Goal: Task Accomplishment & Management: Complete application form

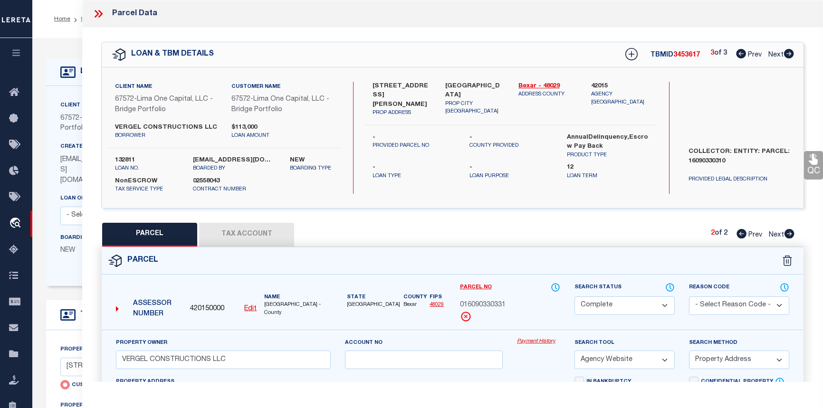
select select "CP"
select select "AGW"
select select "ADD"
select select "NonEscrow"
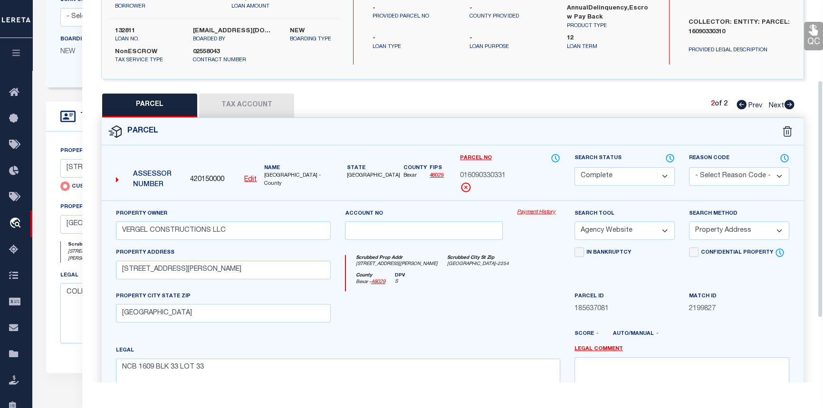
scroll to position [216, 0]
click at [795, 131] on div at bounding box center [787, 131] width 21 height 10
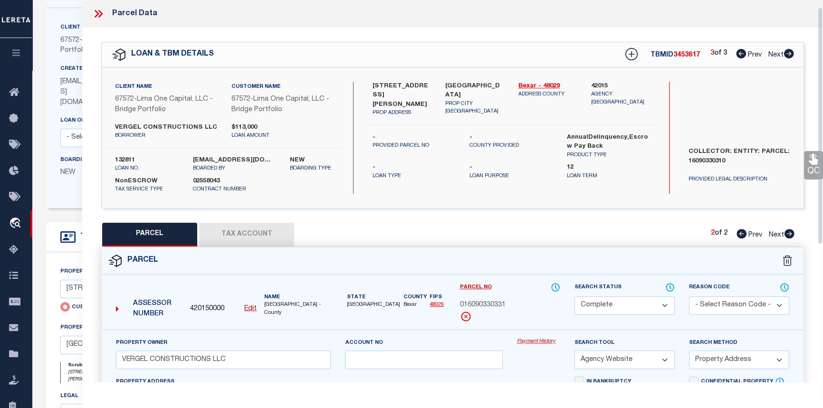
scroll to position [0, 0]
click at [100, 14] on icon at bounding box center [98, 14] width 12 height 12
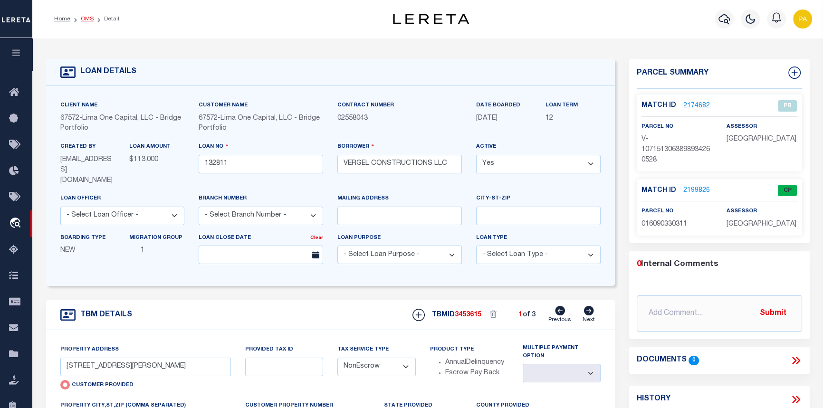
click at [88, 16] on link "OMS" at bounding box center [87, 19] width 13 height 6
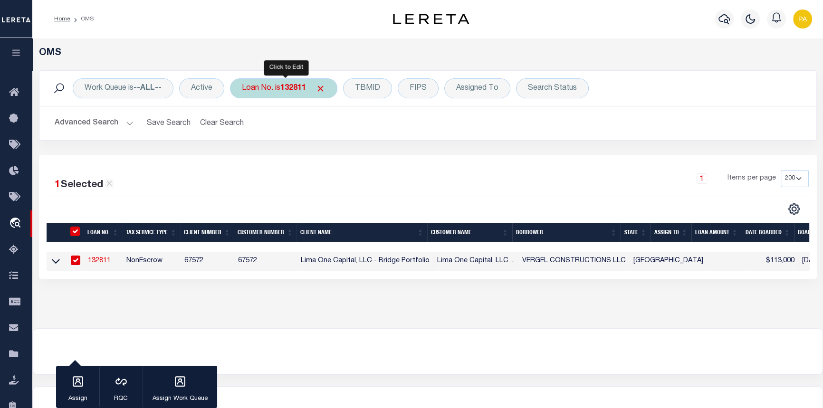
click at [289, 89] on b "132811" at bounding box center [293, 89] width 26 height 8
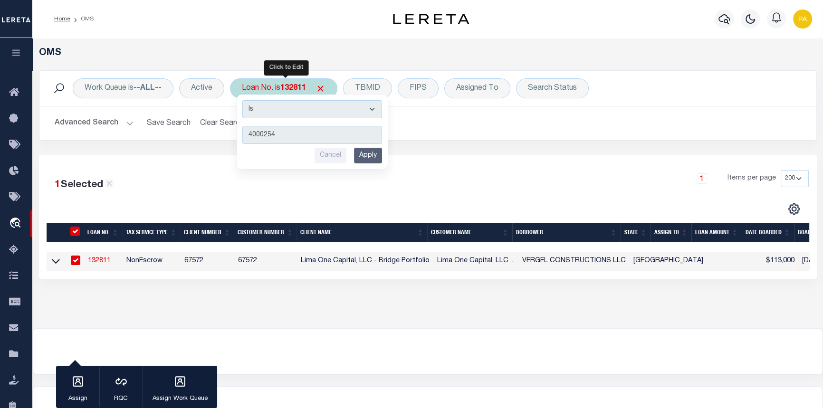
type input "40002543"
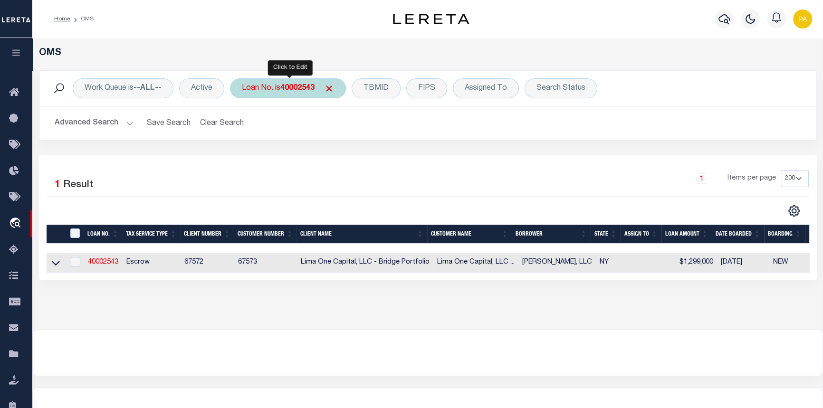
click at [307, 85] on b "40002543" at bounding box center [297, 89] width 34 height 8
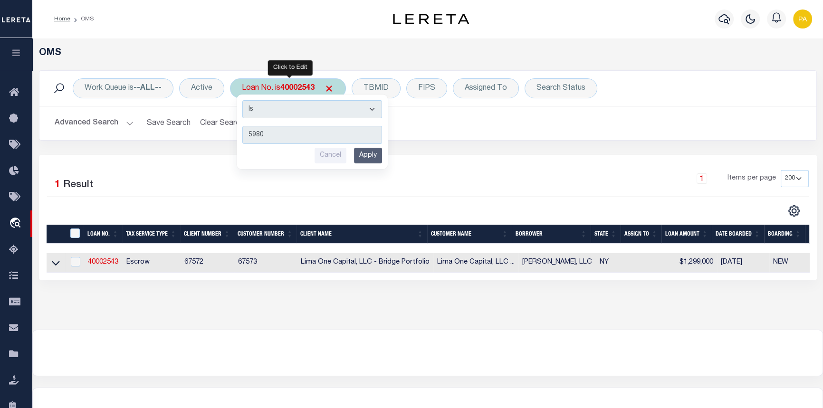
type input "59805"
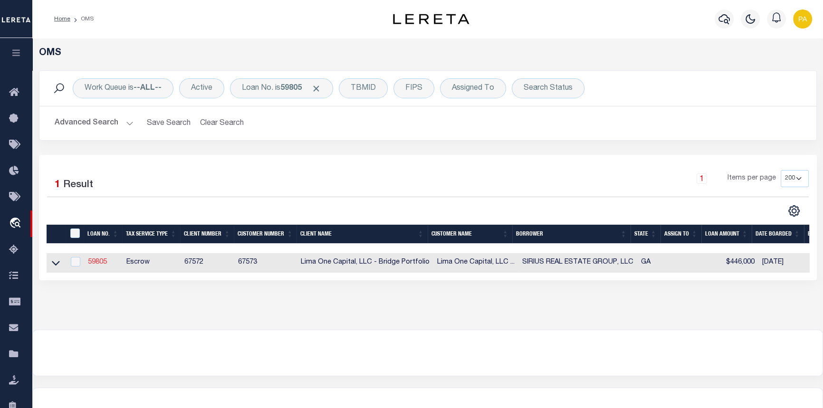
click at [100, 265] on link "59805" at bounding box center [97, 262] width 19 height 7
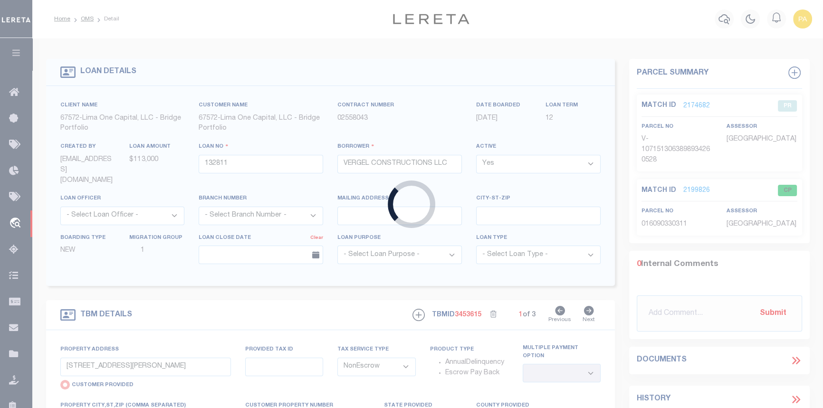
type input "59805"
type input "SIRIUS REAL ESTATE GROUP, LLC"
select select
type input "1031 [PERSON_NAME][GEOGRAPHIC_DATA]"
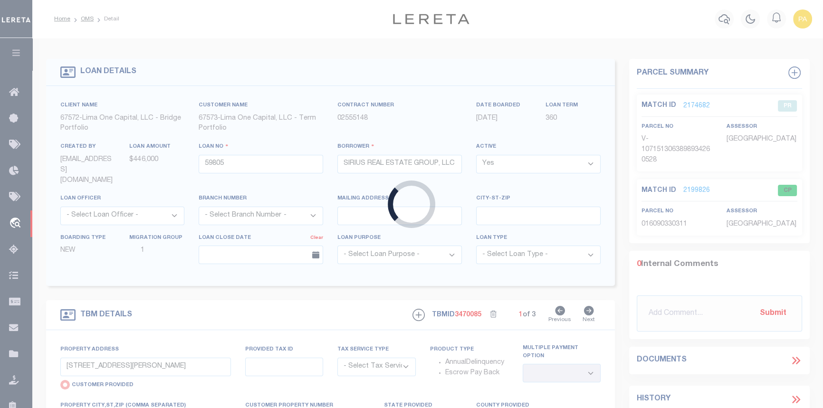
select select "Escrow"
select select
type input "[GEOGRAPHIC_DATA]"
type input "59805-1"
type input "GA"
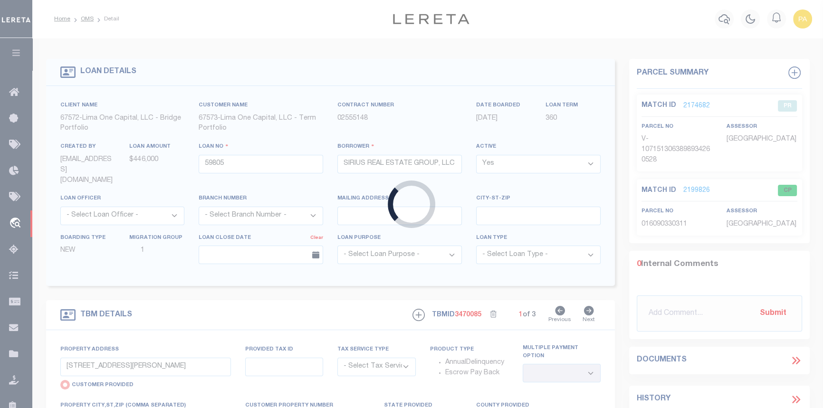
type textarea "COLLECTOR: ENTITY: PARCEL: 14"
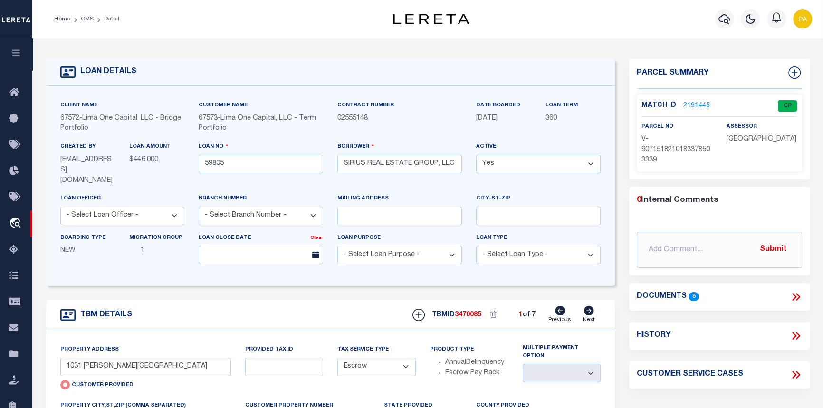
click at [687, 105] on link "2191445" at bounding box center [696, 106] width 27 height 10
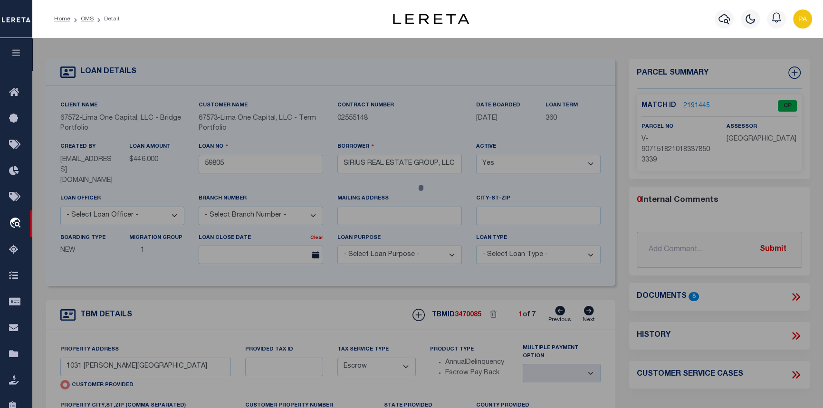
select select "AS"
select select
checkbox input "false"
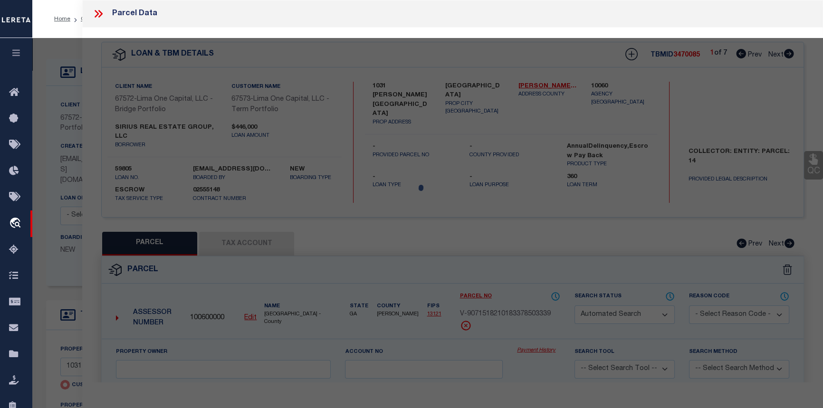
select select "CP"
select select "AGW"
select select
type input "1031 [PERSON_NAME][GEOGRAPHIC_DATA]"
checkbox input "false"
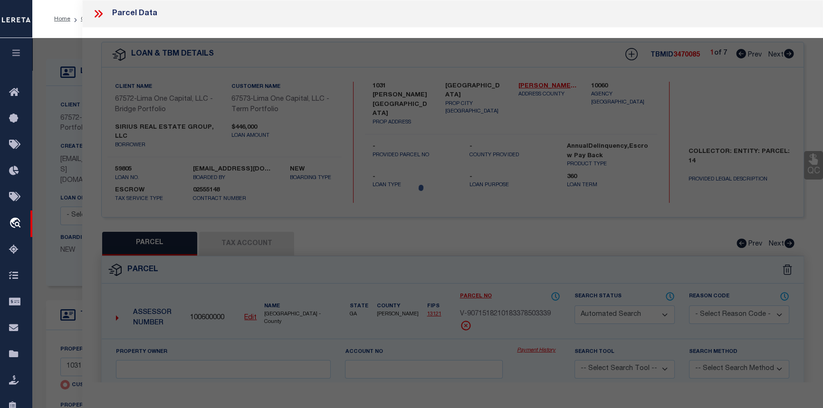
type input "[GEOGRAPHIC_DATA]"
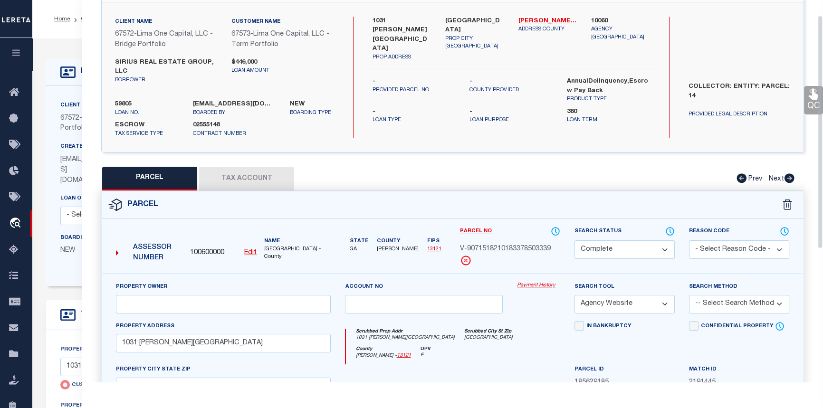
scroll to position [129, 0]
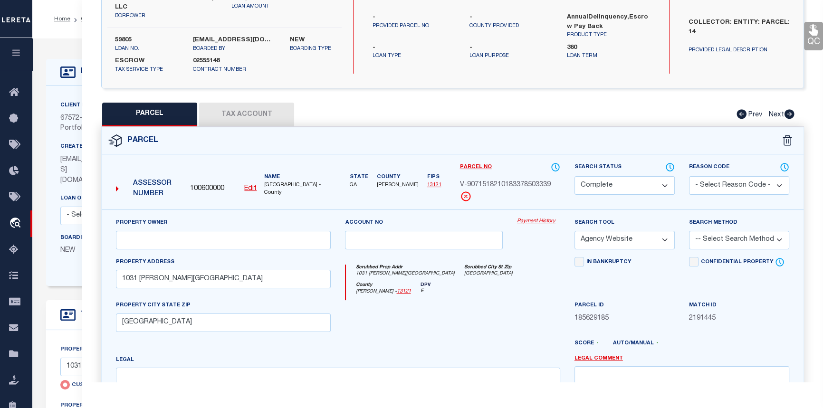
click at [539, 223] on link "Payment History" at bounding box center [538, 222] width 43 height 8
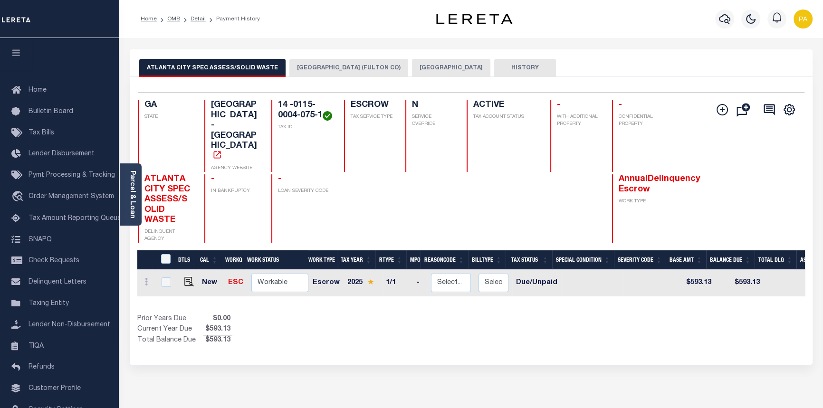
scroll to position [0, 264]
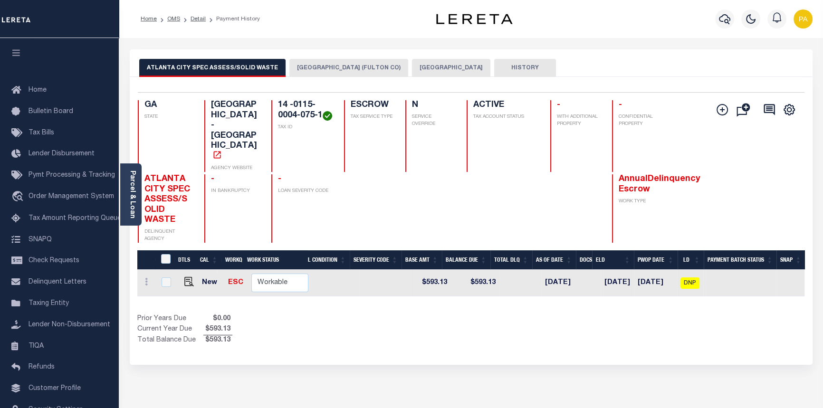
click at [318, 63] on button "ATLANTA CITY (FULTON CO)" at bounding box center [348, 68] width 119 height 18
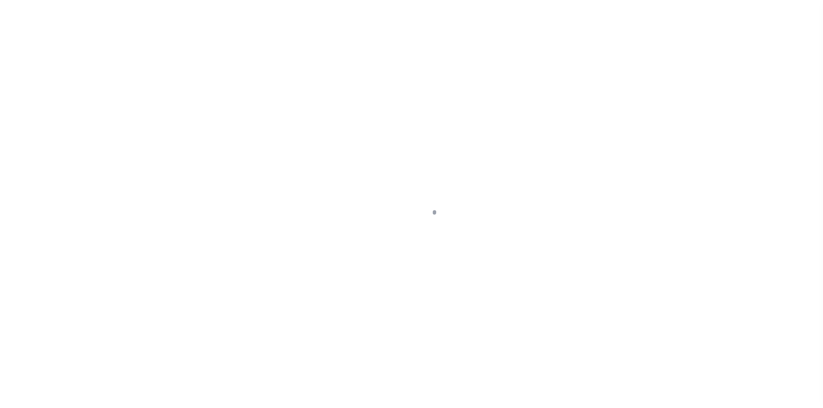
type input "1031 [PERSON_NAME][GEOGRAPHIC_DATA]"
radio input "true"
select select "Escrow"
select select
type input "[GEOGRAPHIC_DATA]"
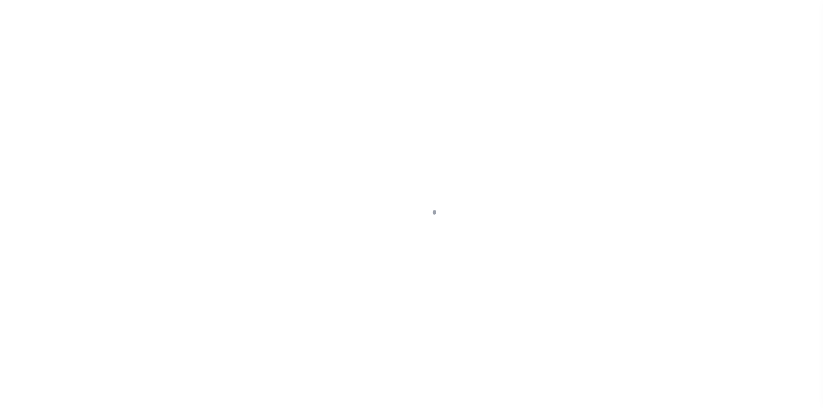
type input "59805-1"
type input "GA"
type textarea "COLLECTOR: ENTITY: PARCEL: 14"
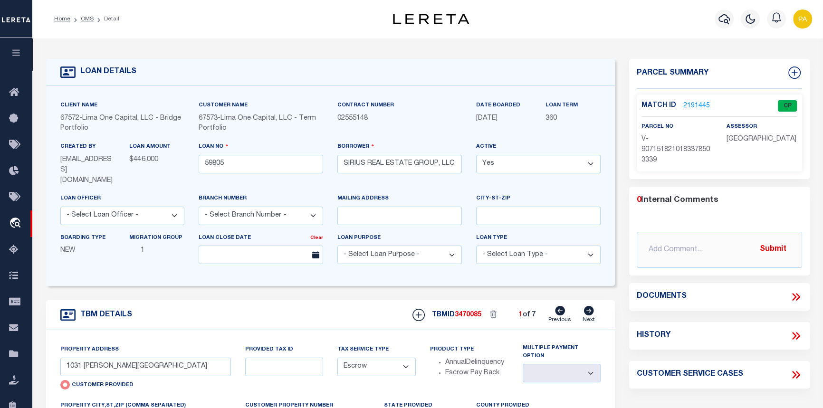
click at [591, 306] on icon at bounding box center [589, 310] width 10 height 9
type input "960 HALL STREET"
radio input "false"
select select
type input "ATLANTA GA 30310"
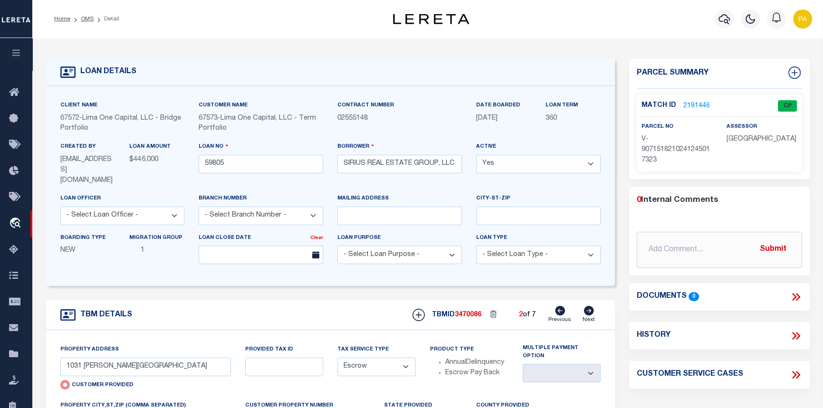
type input "59805-2"
click at [684, 103] on link "2191446" at bounding box center [696, 106] width 27 height 10
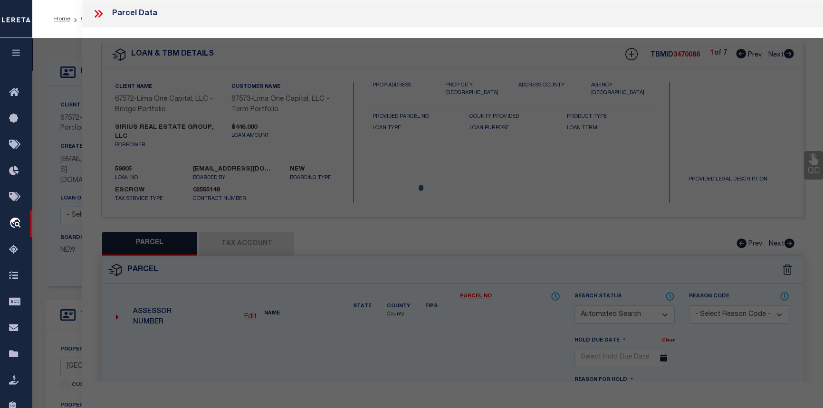
checkbox input "false"
select select "CP"
select select "AGW"
select select
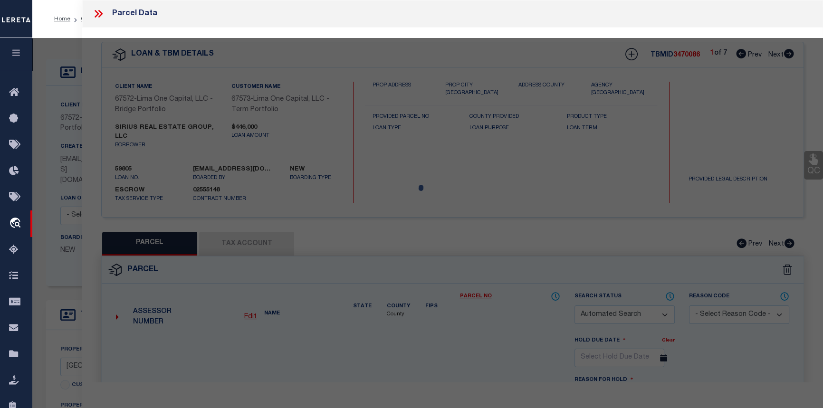
type input "960 HALL STREET"
checkbox input "false"
type input "ATLANTA GA 30310"
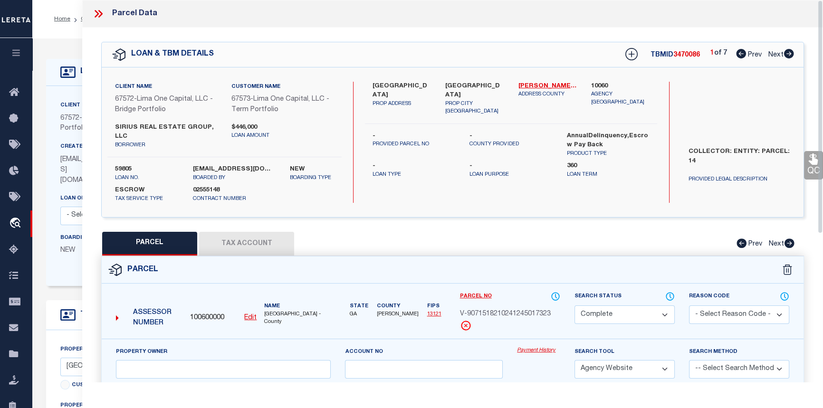
click at [537, 347] on link "Payment History" at bounding box center [538, 351] width 43 height 8
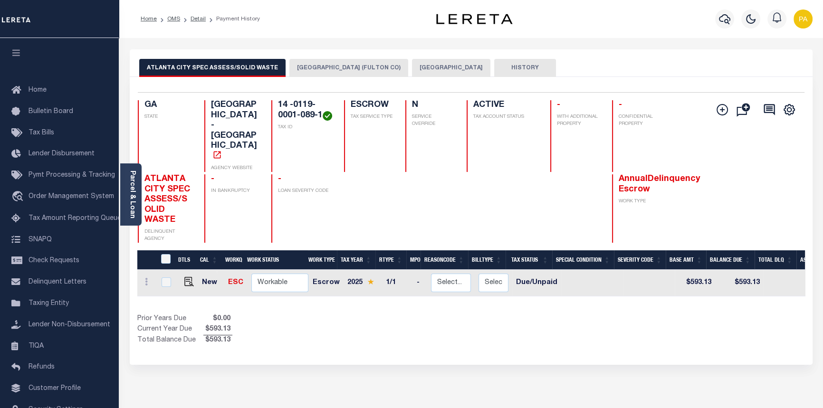
click at [313, 66] on button "ATLANTA CITY (FULTON CO)" at bounding box center [348, 68] width 119 height 18
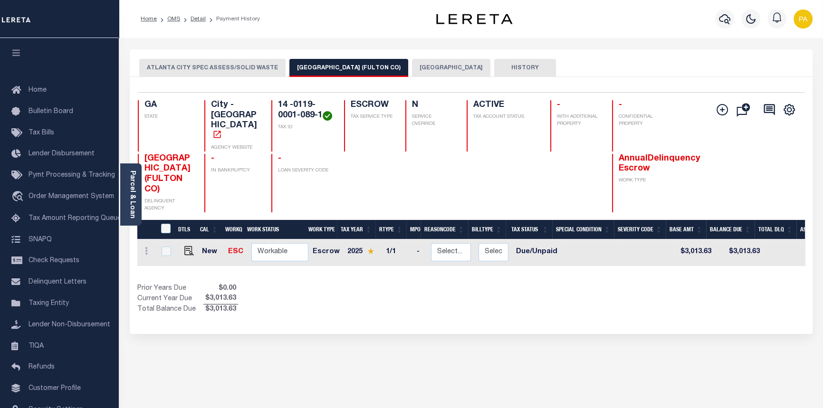
scroll to position [0, 264]
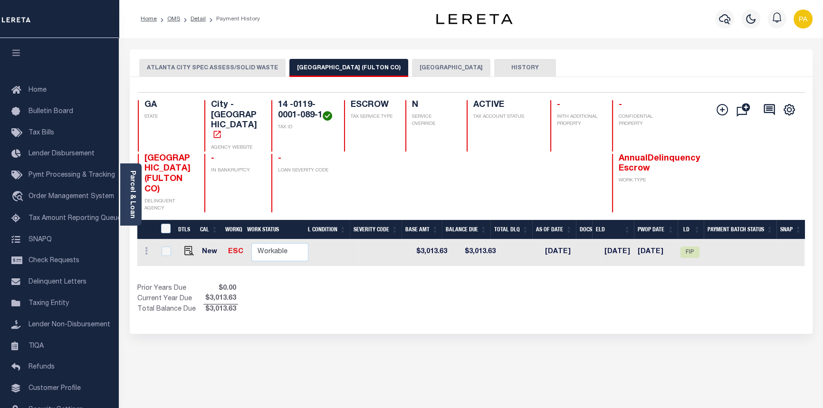
click at [423, 67] on button "[GEOGRAPHIC_DATA]" at bounding box center [451, 68] width 78 height 18
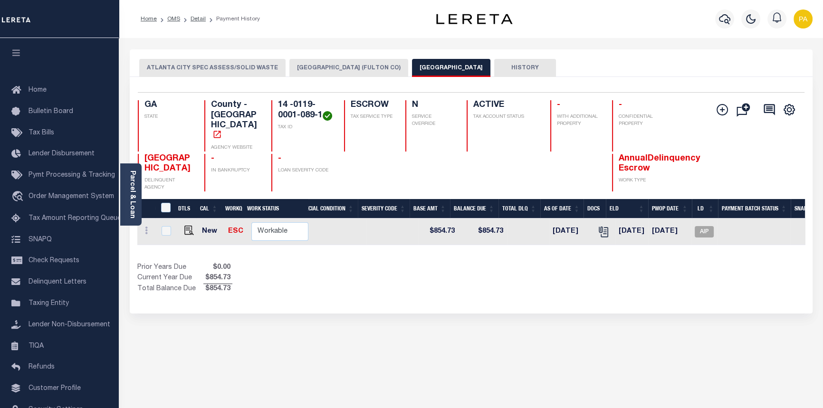
scroll to position [0, 271]
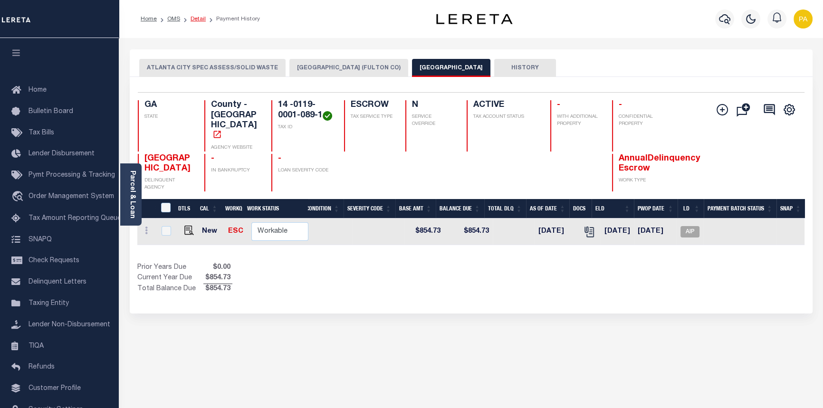
click at [194, 19] on link "Detail" at bounding box center [197, 19] width 15 height 6
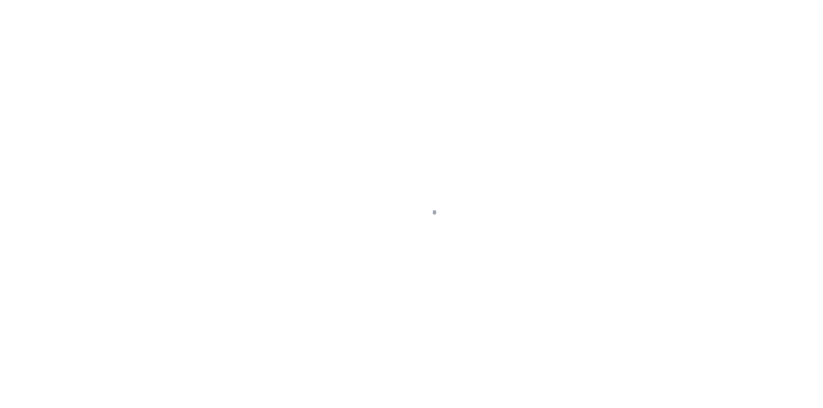
type input "[GEOGRAPHIC_DATA]"
select select "Escrow"
select select
type input "[GEOGRAPHIC_DATA]"
type input "59805-2"
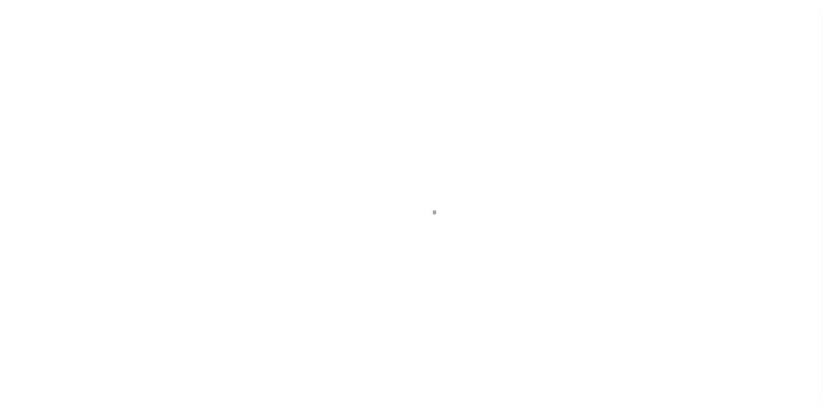
type input "GA"
type textarea "COLLECTOR: ENTITY: PARCEL: 14"
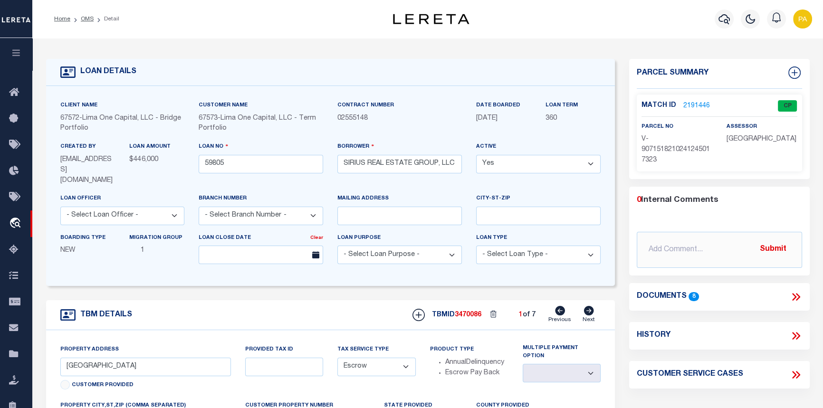
click at [588, 306] on icon at bounding box center [589, 310] width 10 height 9
type input "1031 MAYSON TURNER ROAD NW"
radio input "true"
select select
type input "ATLANTA GA 30314"
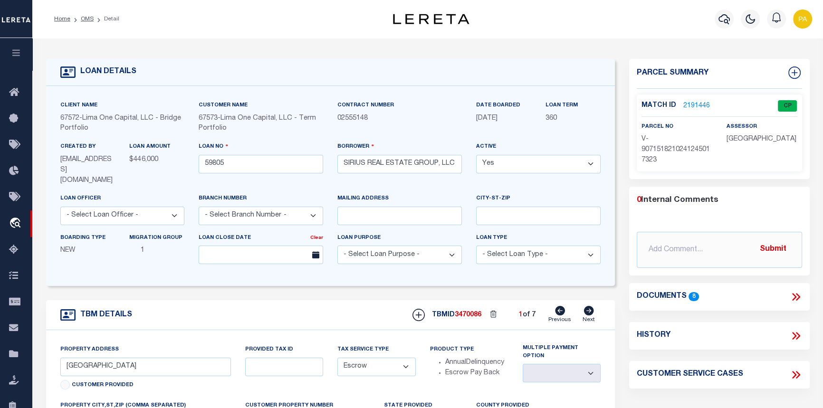
type input "59805-1"
click at [588, 306] on icon at bounding box center [589, 310] width 10 height 9
type input "1286 GRAYMONT DRIVE SW"
radio input "false"
select select
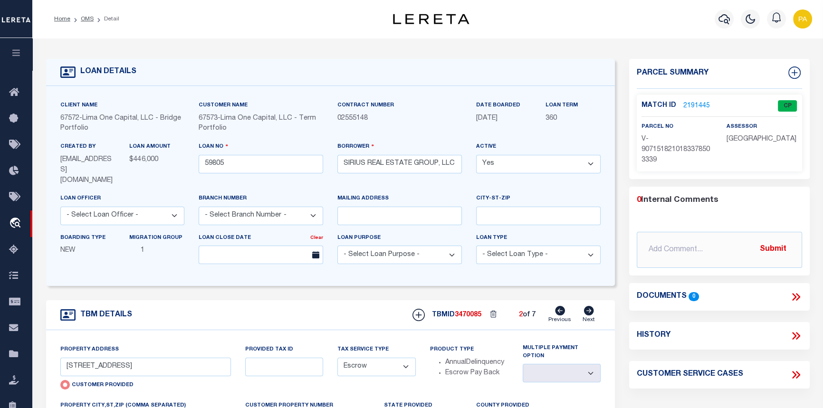
type input "ATLANTA GA 30310"
type input "59805-3"
click at [693, 104] on link "2191447" at bounding box center [696, 106] width 27 height 10
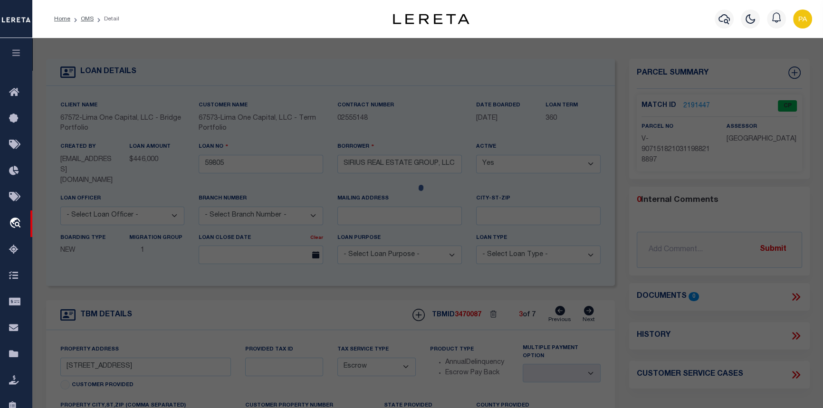
checkbox input "false"
select select "CP"
select select "AGW"
select select
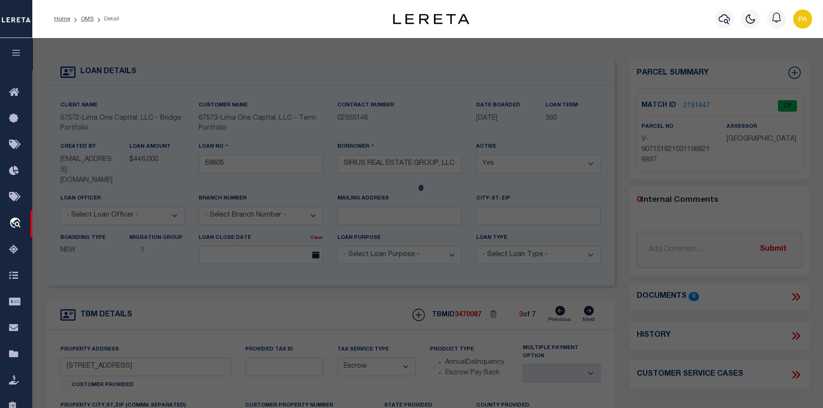
type input "1286 GRAYMONT DRIVE SW"
checkbox input "false"
type input "[GEOGRAPHIC_DATA]"
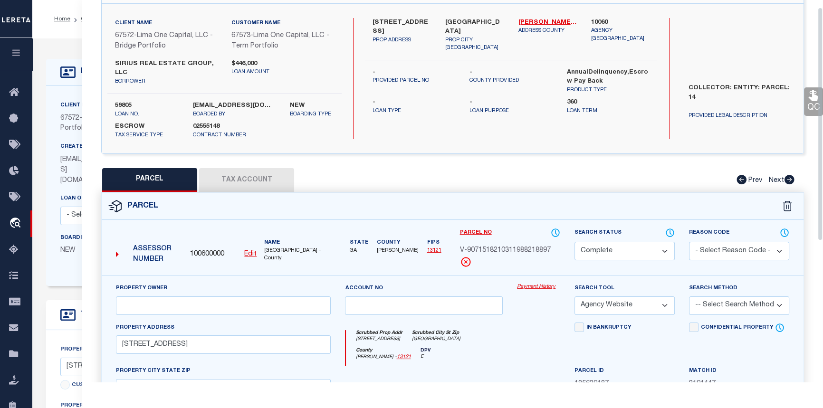
scroll to position [86, 0]
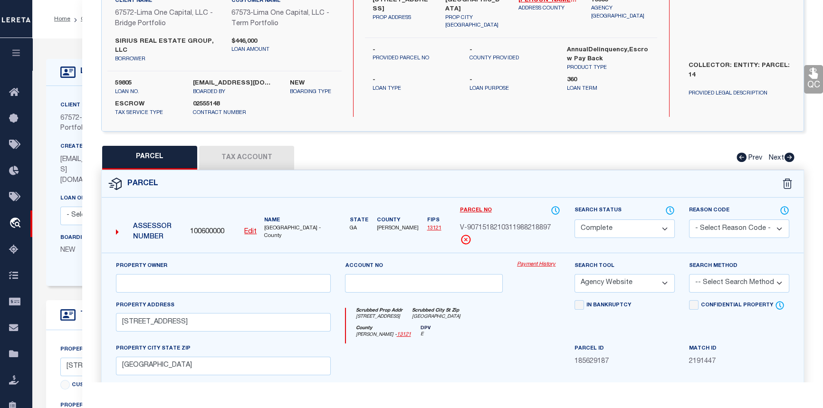
click at [549, 264] on link "Payment History" at bounding box center [538, 265] width 43 height 8
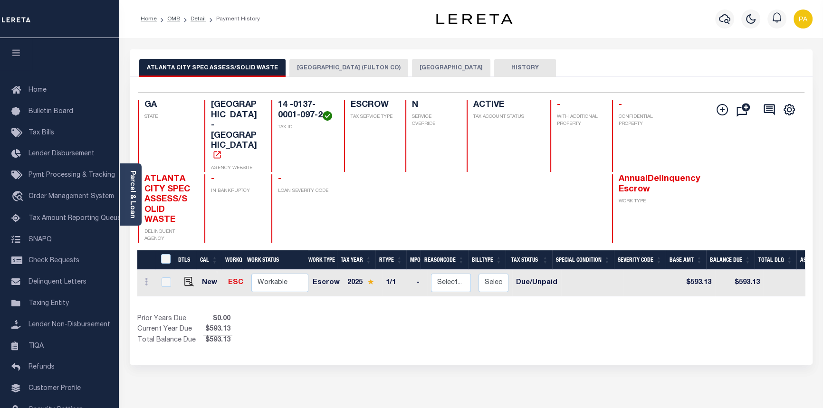
click at [344, 69] on button "ATLANTA CITY (FULTON CO)" at bounding box center [348, 68] width 119 height 18
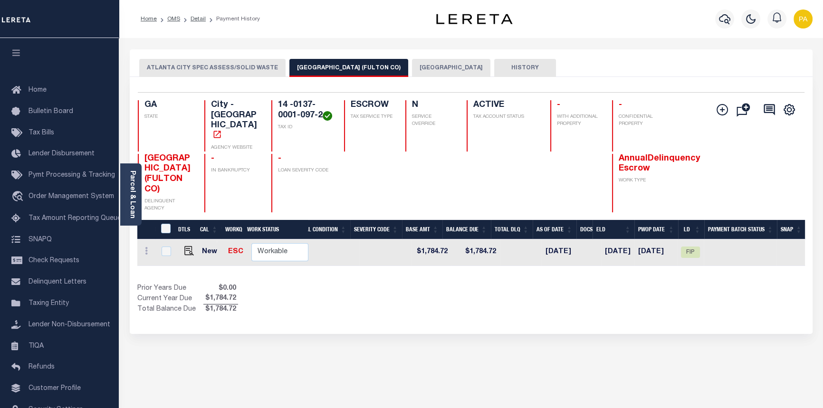
scroll to position [0, 264]
click at [416, 69] on button "[GEOGRAPHIC_DATA]" at bounding box center [451, 68] width 78 height 18
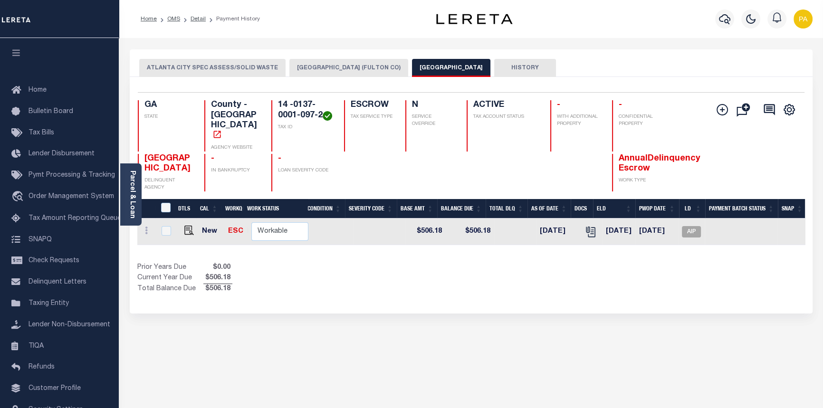
scroll to position [0, 271]
click at [688, 226] on span "AIP" at bounding box center [689, 231] width 19 height 11
checkbox input "true"
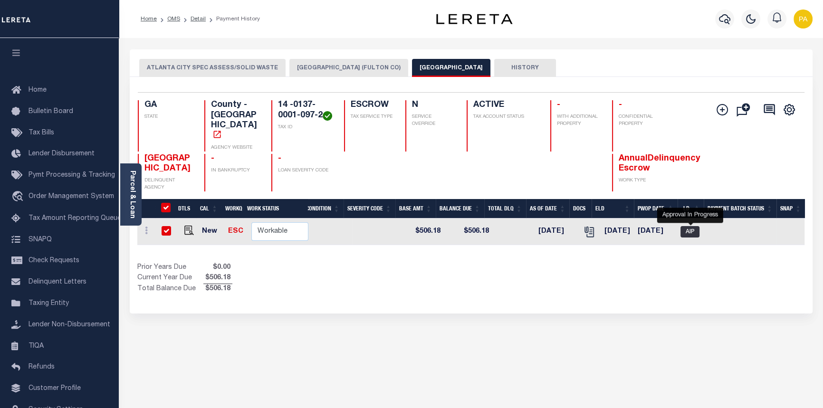
checkbox input "true"
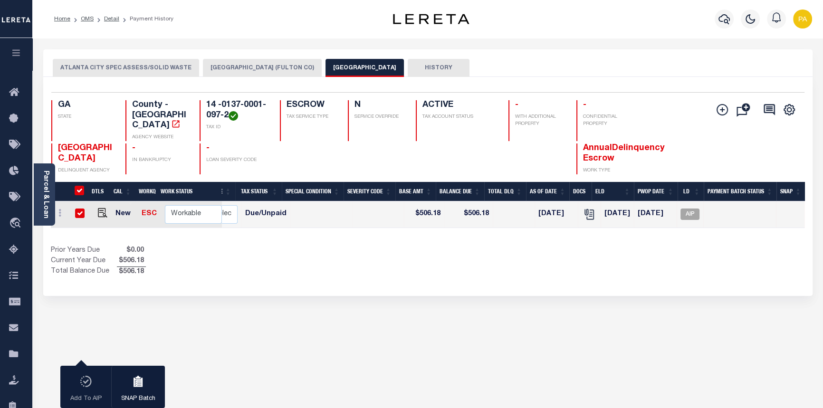
scroll to position [0, 184]
click at [106, 16] on link "Detail" at bounding box center [111, 19] width 15 height 6
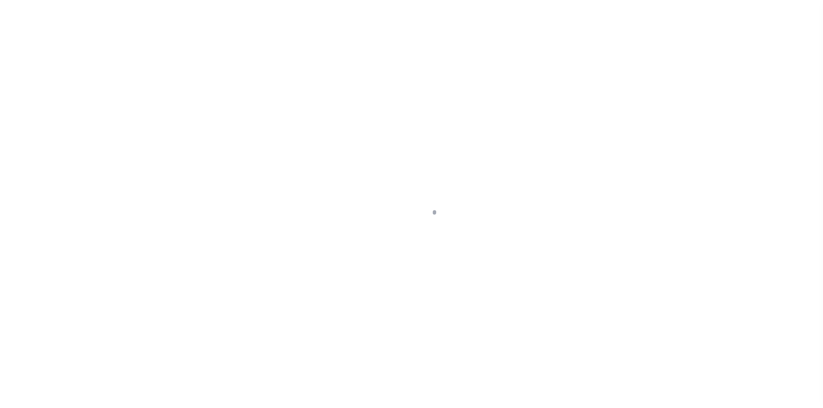
type input "[STREET_ADDRESS]"
select select "Escrow"
select select
type input "[GEOGRAPHIC_DATA]"
type input "59805-3"
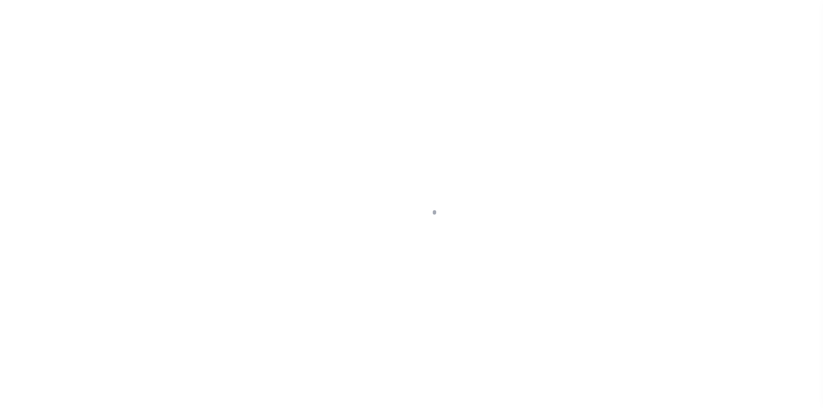
type input "GA"
type textarea "COLLECTOR: ENTITY: PARCEL: 14"
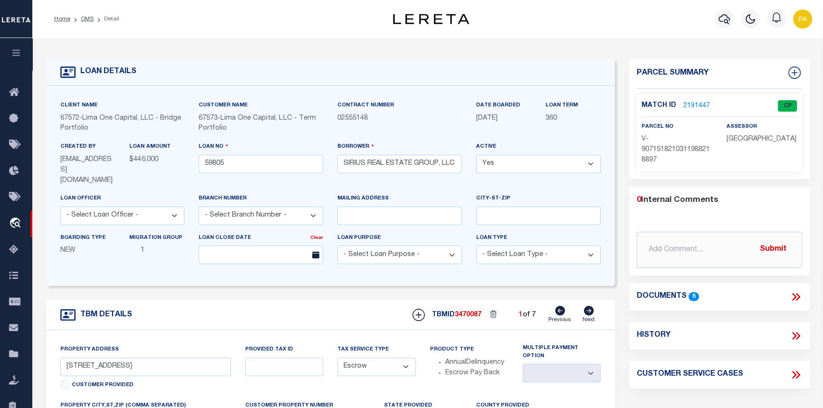
click at [588, 306] on icon at bounding box center [589, 310] width 10 height 9
type input "[GEOGRAPHIC_DATA]"
select select
type input "59805-2"
click at [588, 306] on icon at bounding box center [589, 310] width 10 height 9
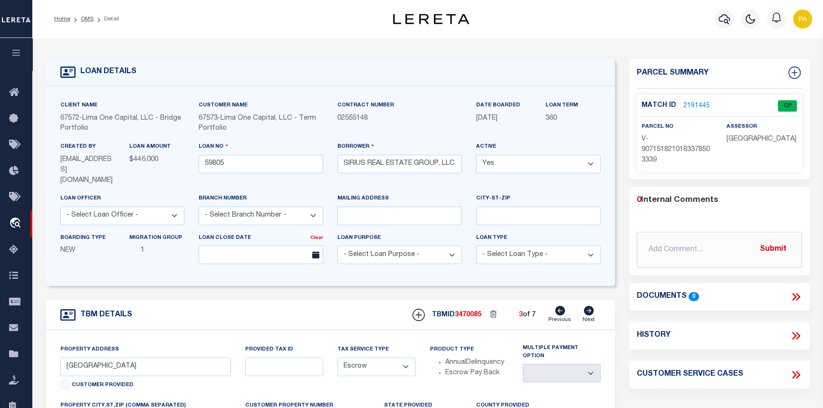
type input "1031 [PERSON_NAME][GEOGRAPHIC_DATA]"
radio input "true"
select select
type input "ATLANTA GA 30314"
type input "59805-1"
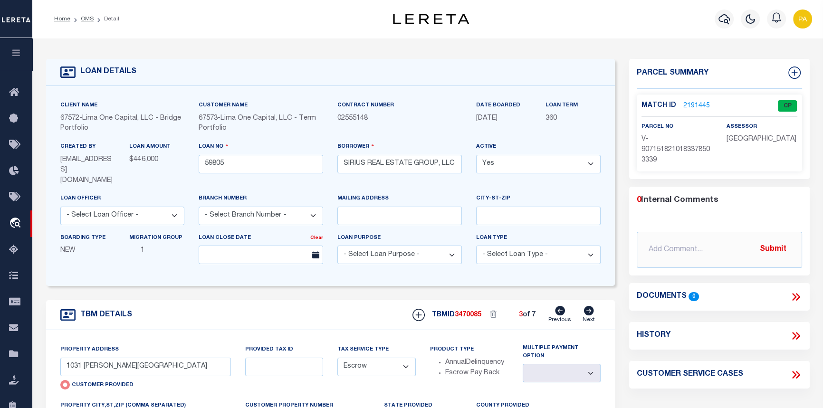
click at [588, 306] on icon at bounding box center [589, 310] width 10 height 9
type input "[STREET_ADDRESS]"
radio input "false"
select select
type input "LITHONIA GA 30058"
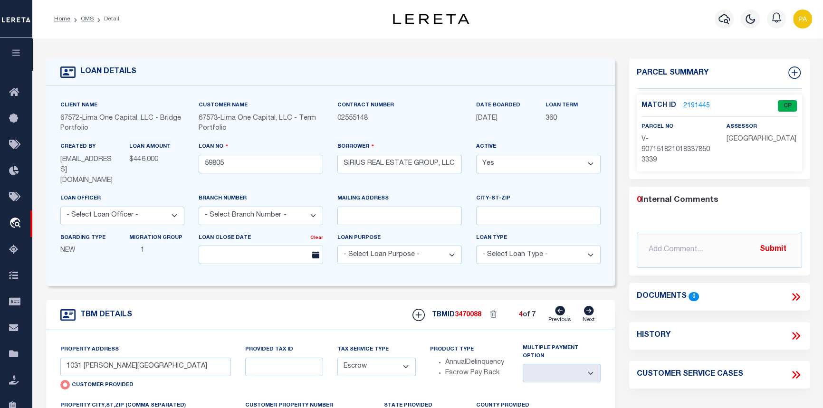
type input "59805-4"
click at [691, 105] on link "2191448" at bounding box center [696, 106] width 27 height 10
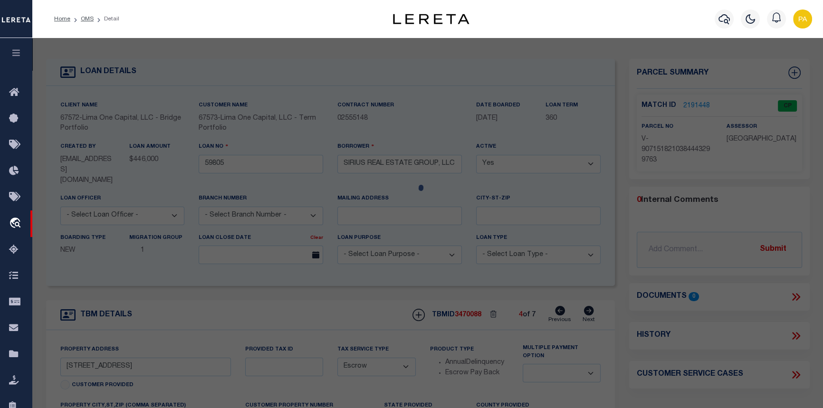
checkbox input "false"
select select "CP"
select select "AGW"
select select
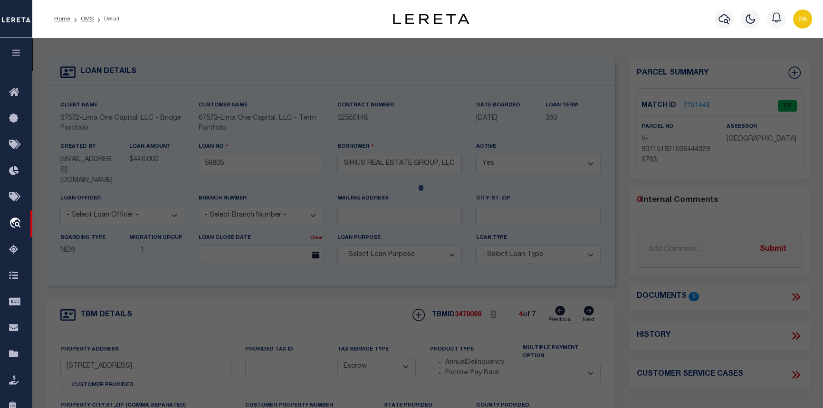
type input "[STREET_ADDRESS]"
checkbox input "false"
type input "LITHONIA GA 30058"
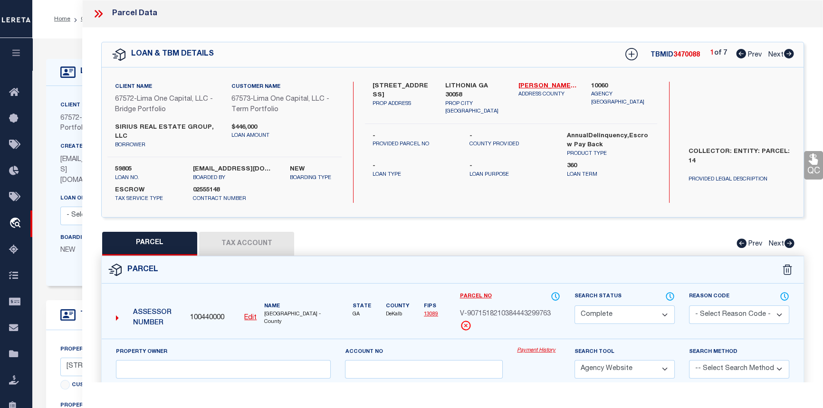
click at [534, 352] on link "Payment History" at bounding box center [538, 351] width 43 height 8
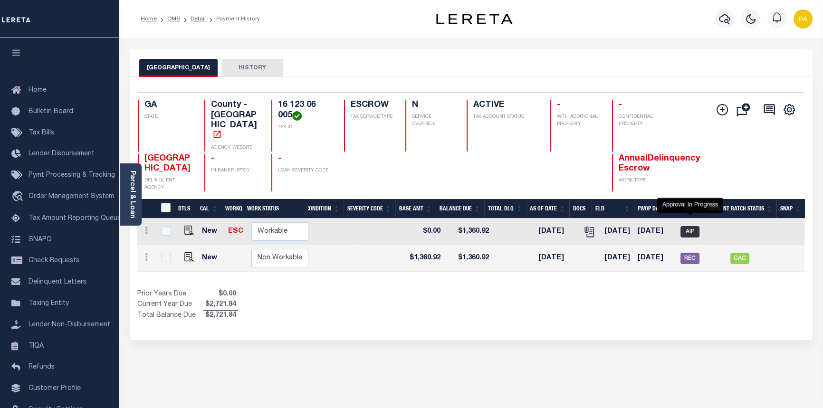
click at [692, 226] on span "AIP" at bounding box center [689, 231] width 19 height 11
checkbox input "true"
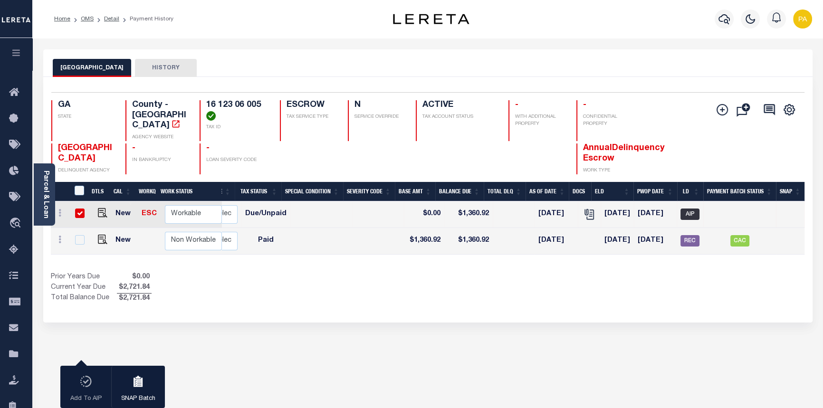
scroll to position [0, 184]
click at [115, 17] on link "Detail" at bounding box center [111, 19] width 15 height 6
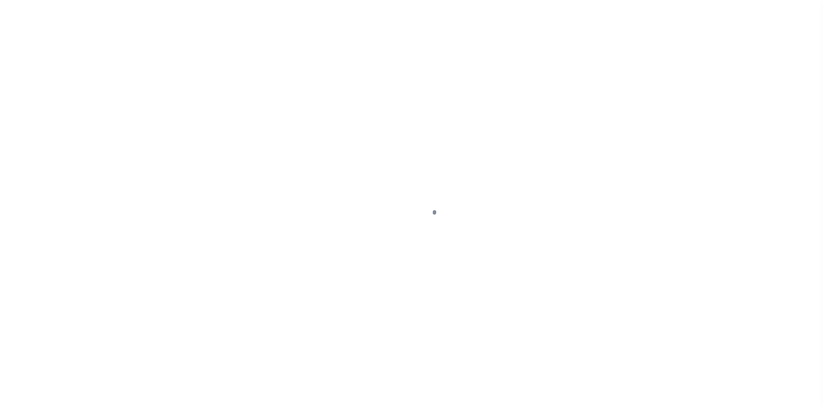
type input "[STREET_ADDRESS]"
select select "Escrow"
select select
type input "LITHONIA GA 30058"
type input "59805-4"
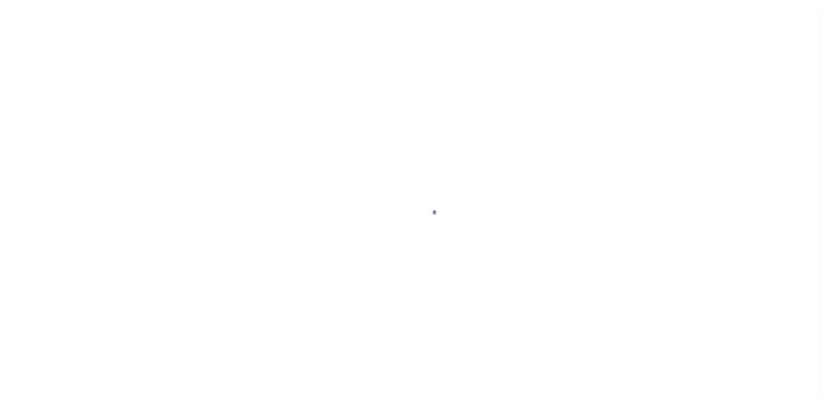
type input "GA"
type textarea "COLLECTOR: ENTITY: PARCEL: 14"
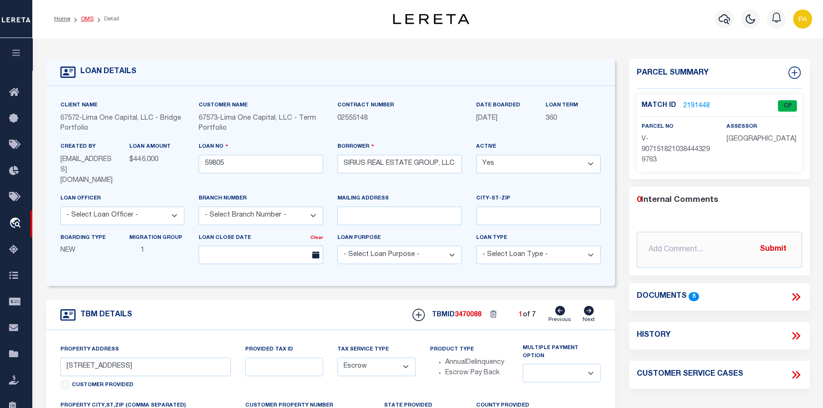
click at [85, 17] on link "OMS" at bounding box center [87, 19] width 13 height 6
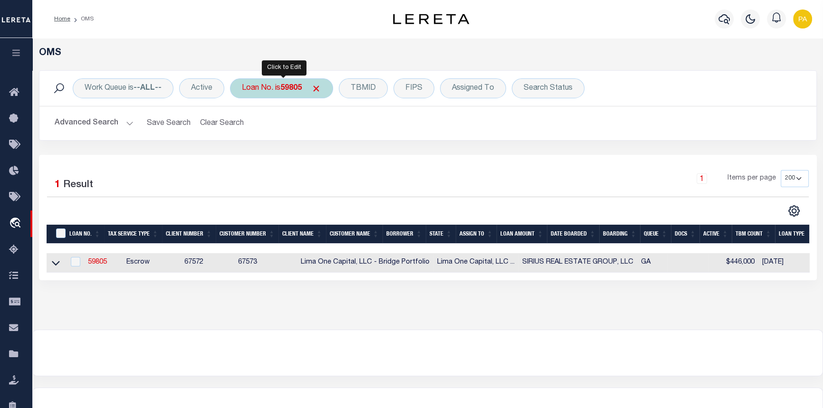
click at [290, 86] on b "59805" at bounding box center [290, 89] width 21 height 8
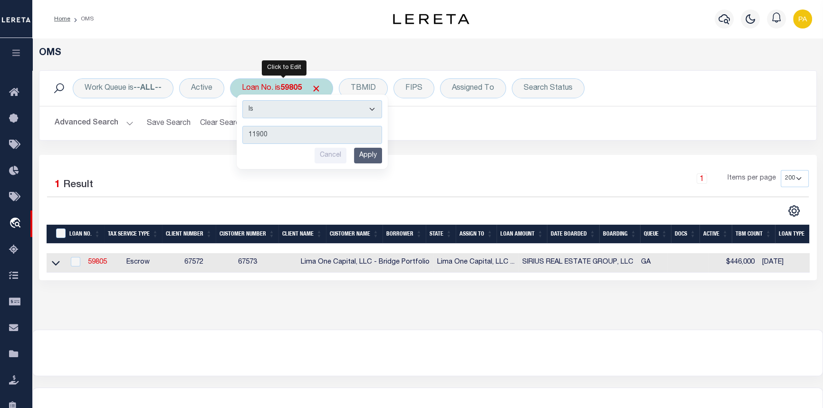
type input "119007"
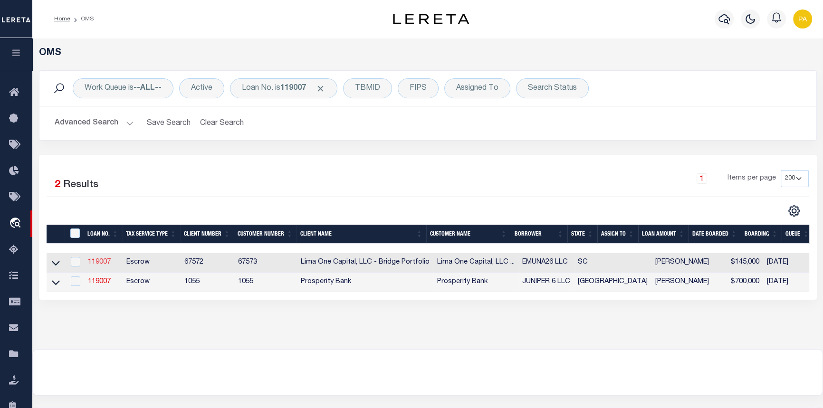
click at [99, 262] on link "119007" at bounding box center [99, 262] width 23 height 7
type input "119007"
type input "EMUNA26 LLC"
select select
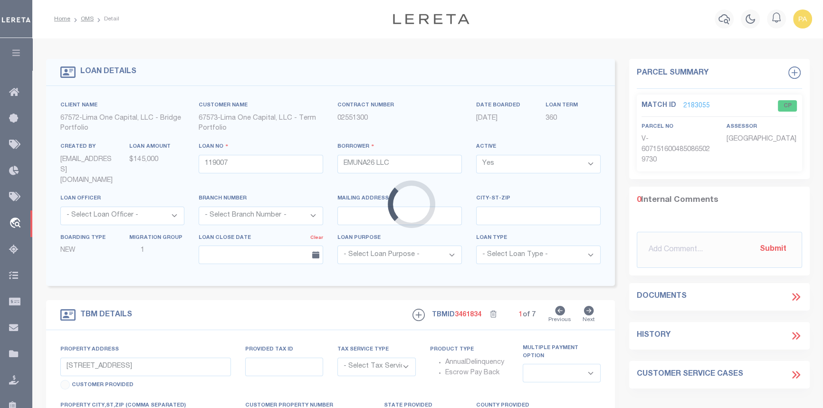
type input "128 SHEFFIELD"
radio input "true"
select select "Escrow"
select select
type input "GREENVILLE SC 29611"
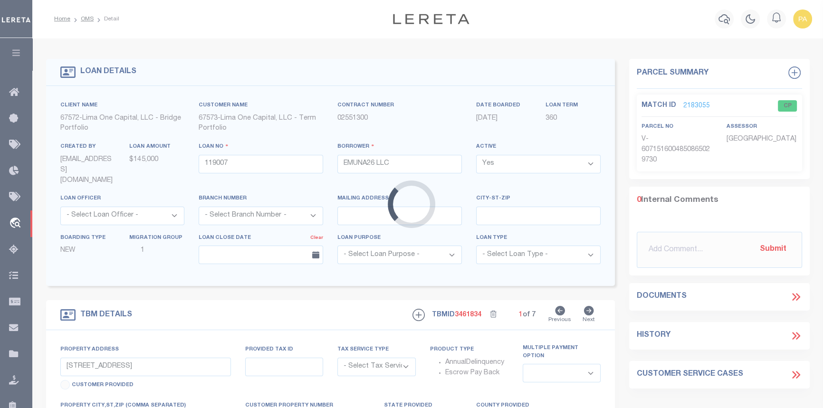
type input "119007-1"
type input "SC"
type textarea "COLLECTOR: ENTITY: PARCEL: 237010601100"
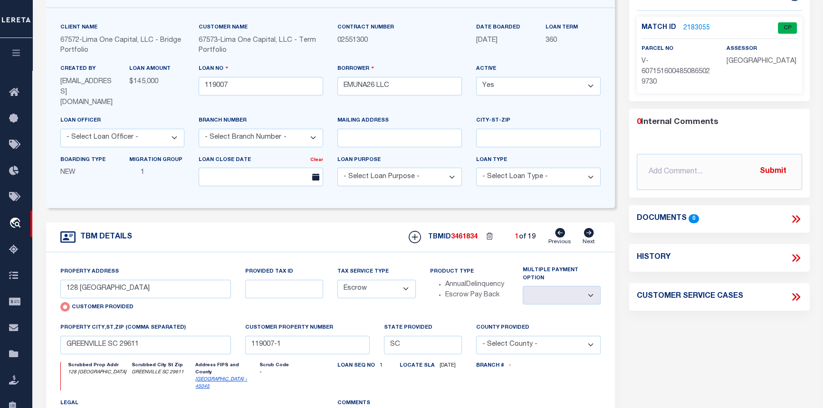
scroll to position [43, 0]
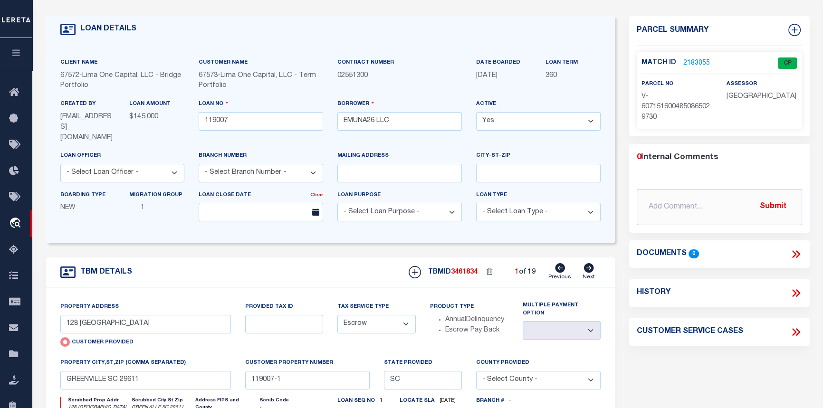
click at [587, 263] on icon at bounding box center [589, 267] width 10 height 9
type input "4416 BONNIE FOREST BLVD"
radio input "false"
select select
type input "COLUMBIA SC 29210"
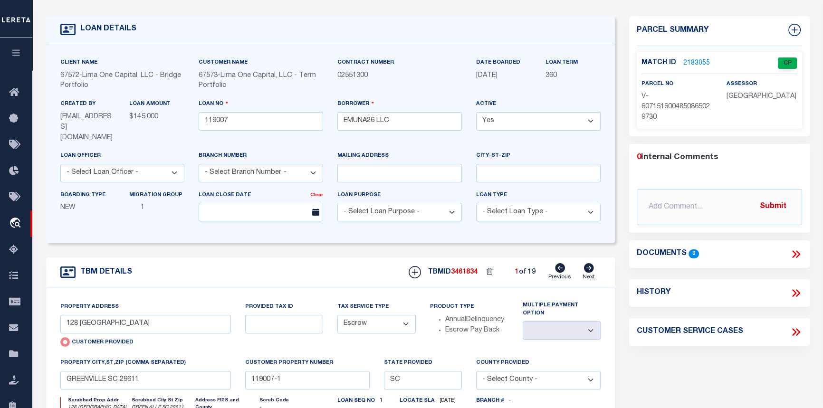
type input "119007"
click at [587, 263] on icon at bounding box center [589, 267] width 10 height 9
type input "104 DONNAN RD"
select select
type input "TAYLORS SC 29687"
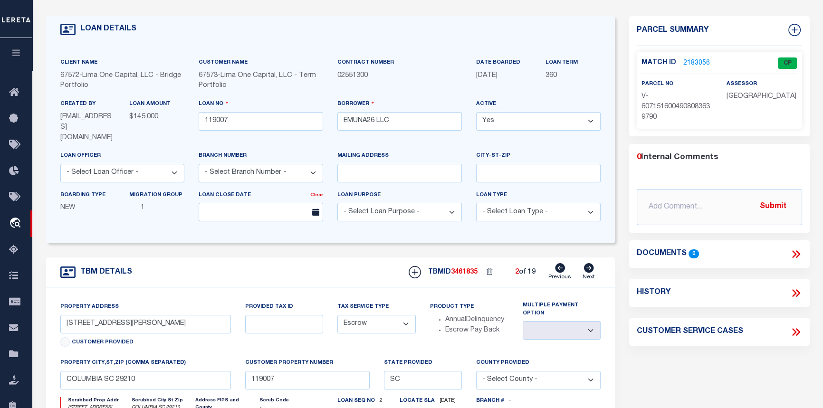
type input "119007-11"
click at [587, 263] on icon at bounding box center [589, 267] width 10 height 9
type input "1809 OLD EASLEY BRIDGE RD"
select select
type input "GREENVILLE SC 29611"
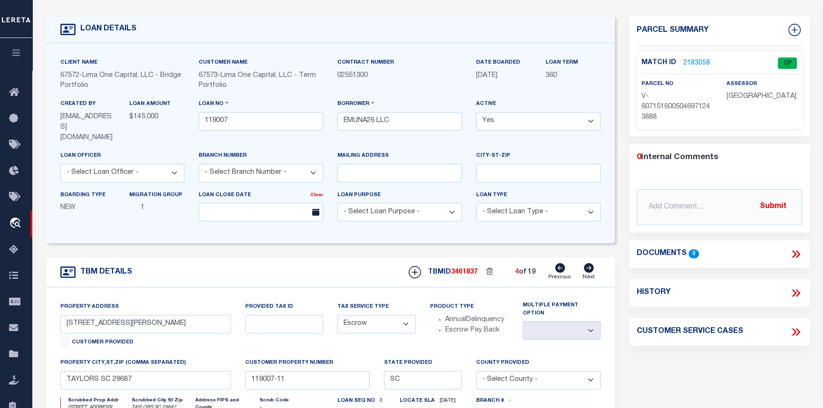
type input "119007-12"
click at [587, 263] on icon at bounding box center [589, 267] width 10 height 9
type input "1903 OLD EASLEY BRIDGE RD"
select select
type input "119007-13"
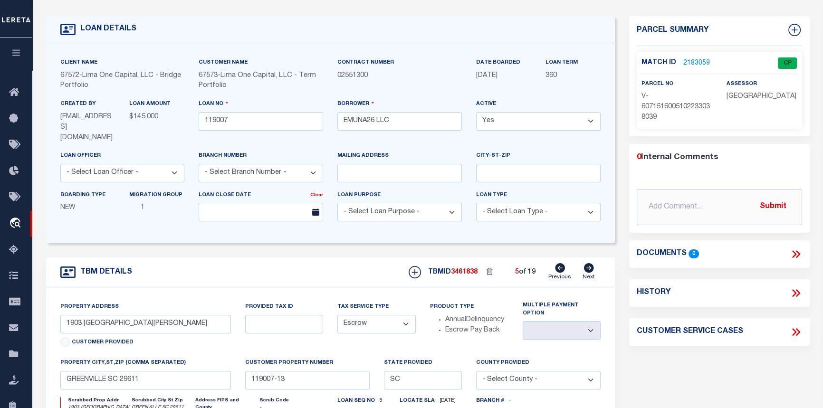
click at [587, 263] on icon at bounding box center [589, 267] width 10 height 9
type input "26 PINE GROVE LN"
select select
type input "GREENVILLE SC 29617"
type input "119007-14"
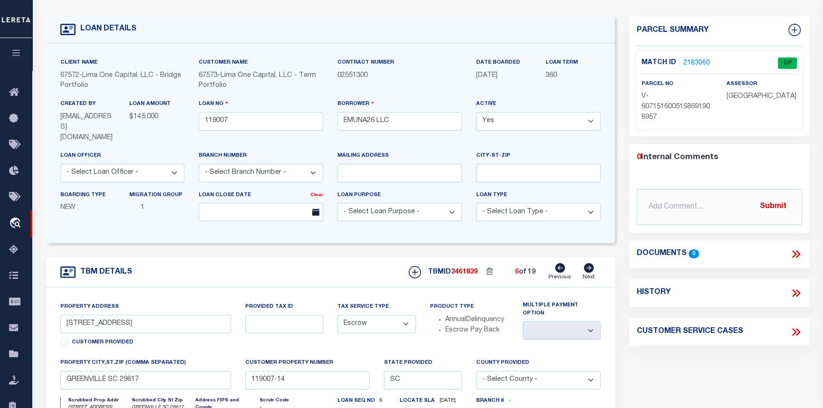
click at [587, 263] on icon at bounding box center [589, 267] width 10 height 9
type input "1507 RUTHERFORD RD"
select select
type input "GREENVILLE SC 29609"
type input "119007-2"
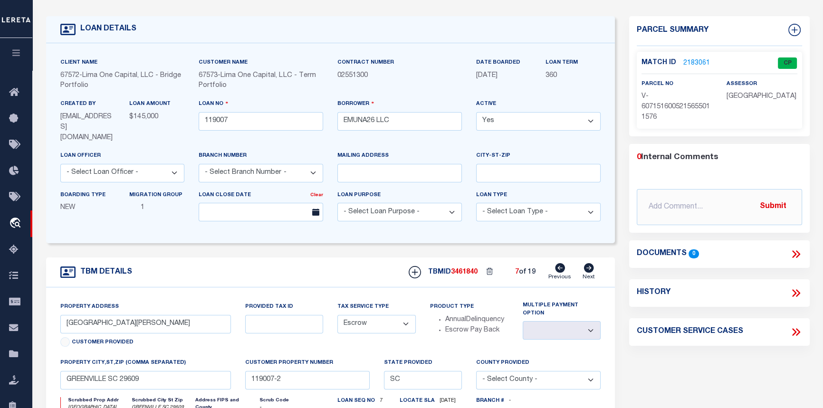
click at [587, 263] on icon at bounding box center [589, 267] width 10 height 9
type input "700 TANNER RD"
select select
type input "TAYLORS SC 29687"
type input "119007-3"
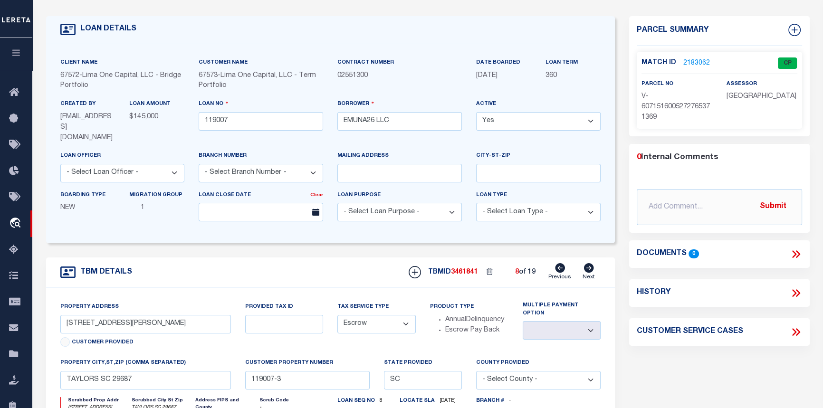
click at [587, 263] on icon at bounding box center [589, 267] width 10 height 9
type input "704 TANNER RD"
select select
type input "119007-4"
click at [587, 263] on icon at bounding box center [589, 267] width 10 height 9
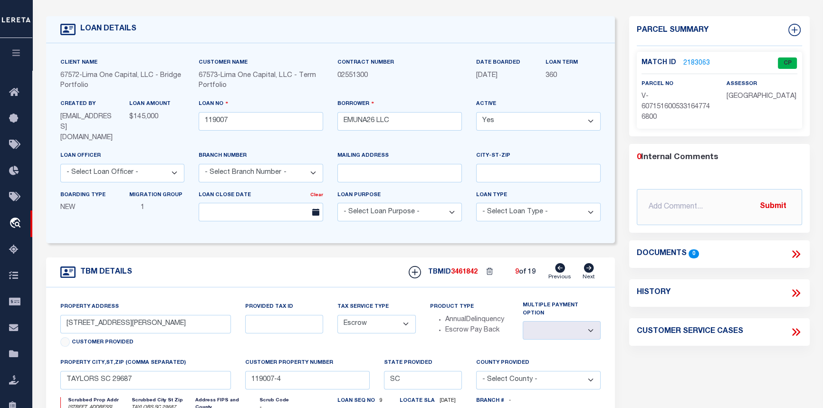
type input "708 TANNER RD"
select select
type input "119007-5"
click at [587, 263] on icon at bounding box center [589, 267] width 10 height 9
type input "712 TANNER RD"
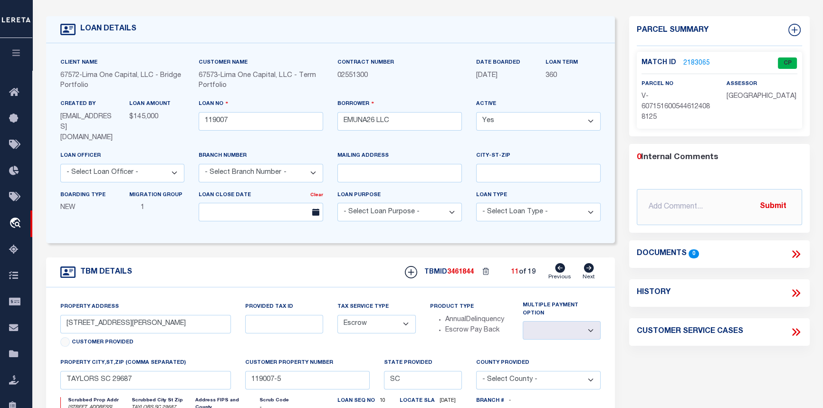
select select
type input "119007-6"
click at [587, 263] on icon at bounding box center [589, 267] width 10 height 9
type input "126 TINDAL RD"
select select
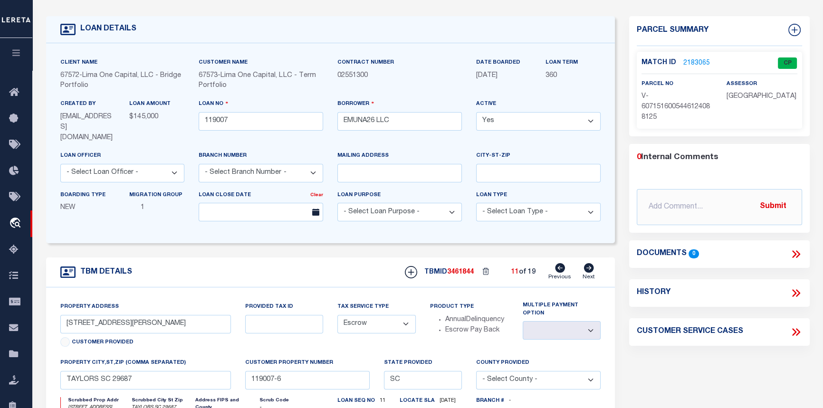
type input "GREENVILLE SC 29609"
type input "119007-7"
click at [587, 263] on icon at bounding box center [589, 267] width 10 height 9
type input "22 DOLPHIN ST"
select select
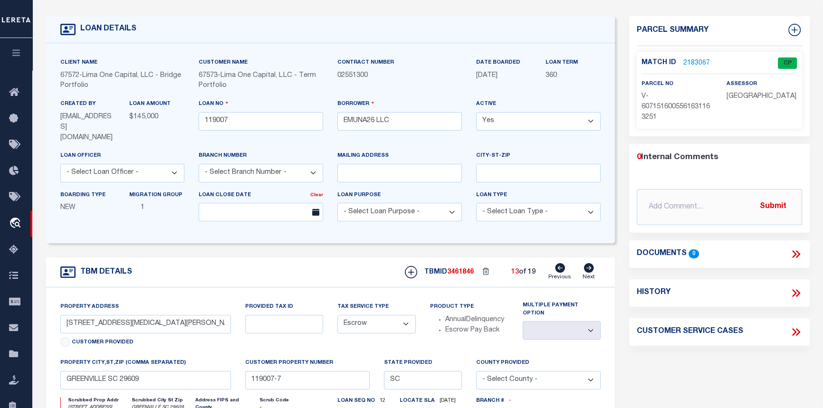
type input "GREENVILLE SC 29605"
type input "119007-8"
click at [587, 263] on icon at bounding box center [589, 267] width 10 height 9
type input "8 SHEPPARD DR"
select select
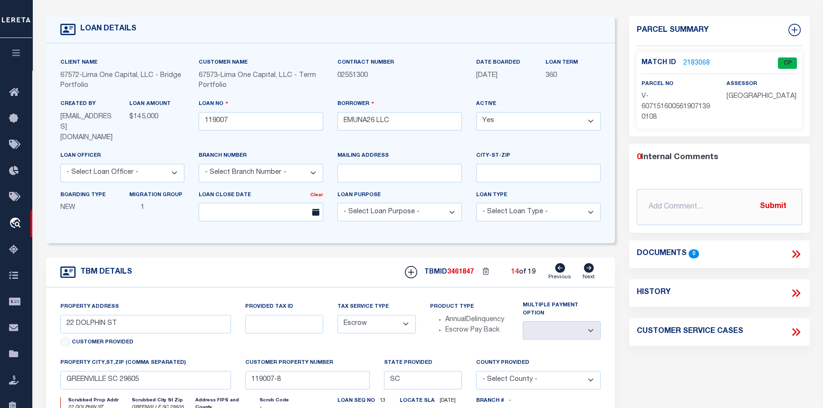
type input "GREENVILLE SC 29609"
type input "119007-9"
click at [588, 263] on icon at bounding box center [589, 267] width 10 height 9
type input "205 DERWOOD CIR"
select select
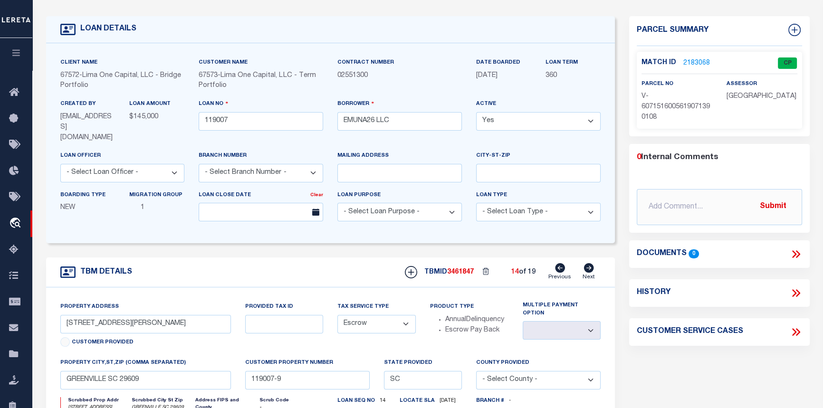
type input "GREENVILLE SC 29617"
click at [588, 263] on icon at bounding box center [589, 267] width 10 height 9
select select
click at [588, 263] on icon at bounding box center [589, 267] width 10 height 9
type input "XXX TINDAL RD"
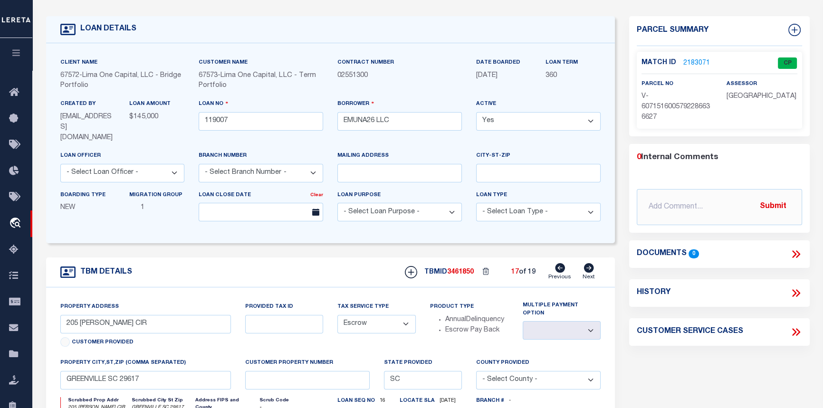
select select
type input "GREENVILLE SC 29609"
click at [588, 263] on icon at bounding box center [589, 267] width 10 height 9
type input "[STREET_ADDRESS][PERSON_NAME]"
type input "[PHONE_NUMBER]"
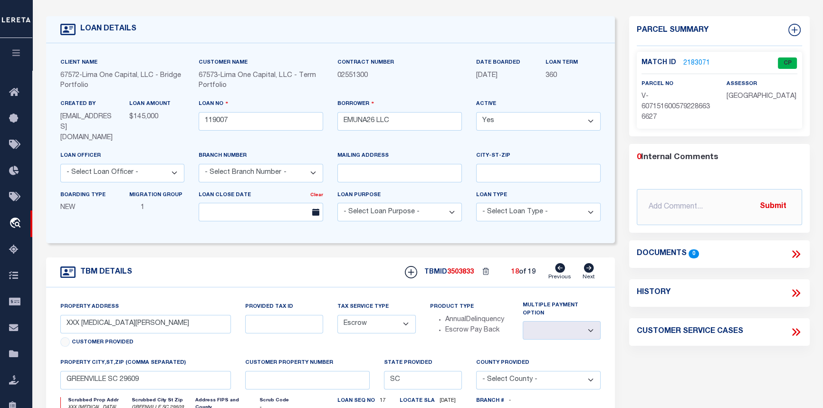
select select
type input "Columbia SC 29210"
type input "119007-10"
select select
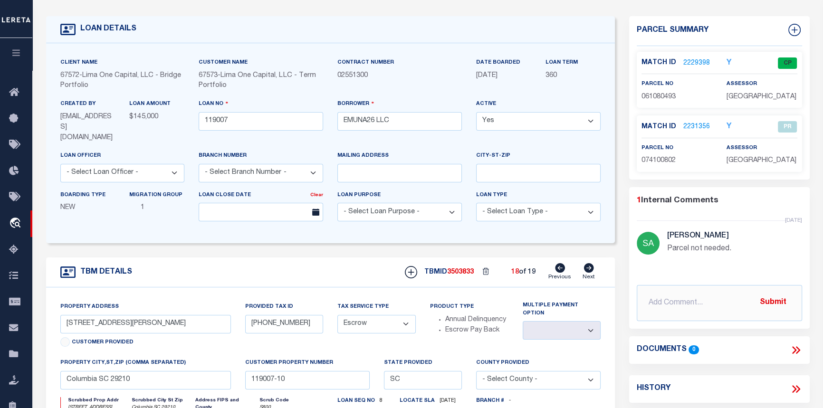
click at [685, 62] on link "2229398" at bounding box center [696, 63] width 27 height 10
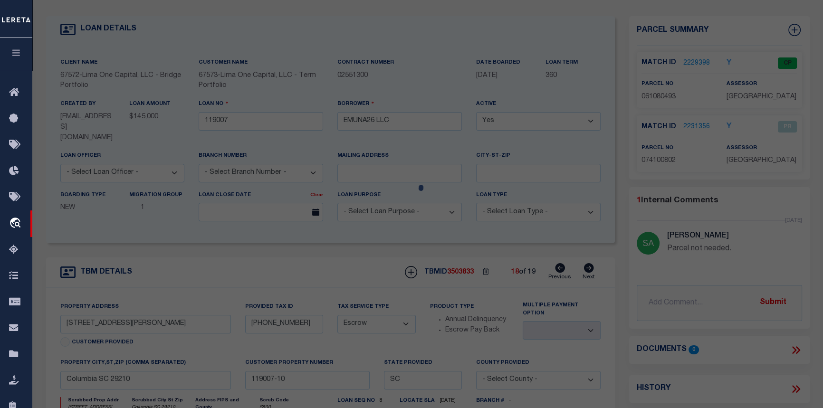
checkbox input "false"
select select "CP"
type input "COLUMBIA NY LLC"
select select "AGW"
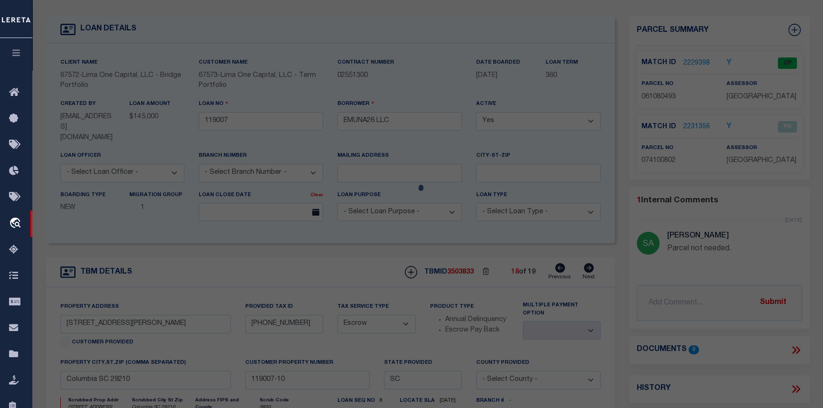
select select "ADD"
type input "4416 BONNIE FOREST BLVD"
checkbox input "false"
type input "COLUMBIA, SC 29210"
type textarea "LOT 48 A BLK C 100X161X45X155 #SU BONNIE FOREST #PR X-1472/1472A/267/267A"
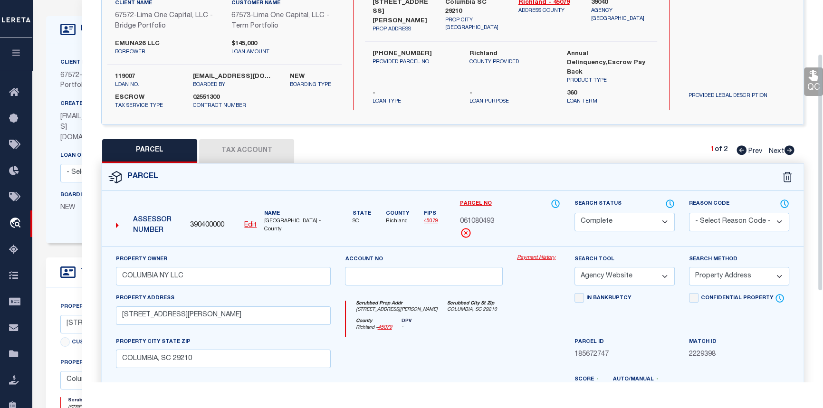
scroll to position [86, 0]
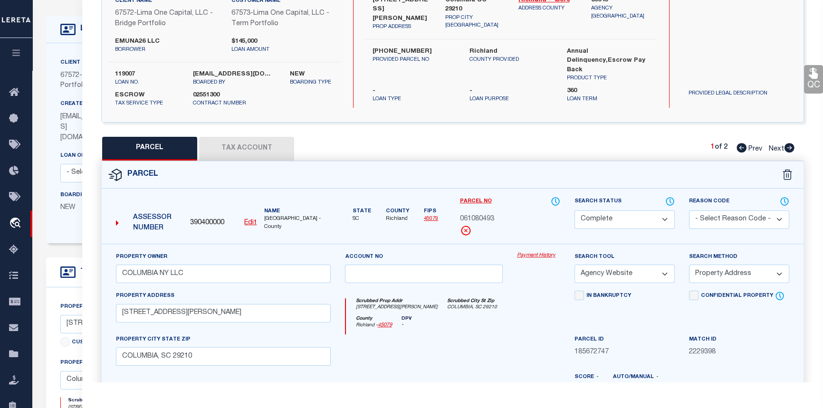
click at [536, 256] on link "Payment History" at bounding box center [538, 256] width 43 height 8
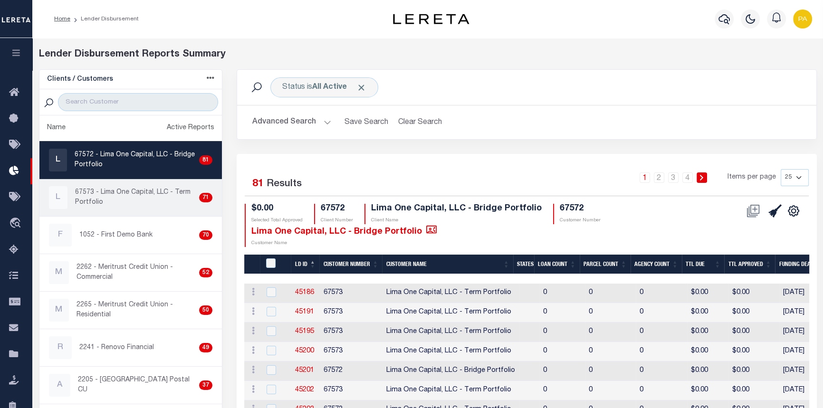
click at [147, 190] on p "67573 - Lima One Capital, LLC - Term Portfolio" at bounding box center [135, 198] width 120 height 20
checkbox input "true"
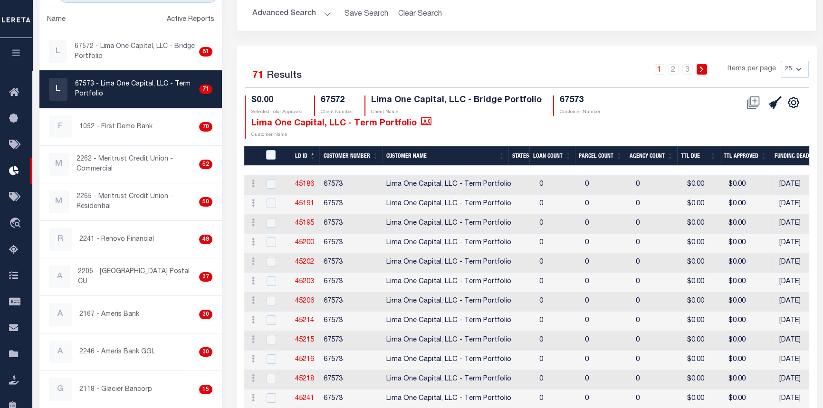
scroll to position [43, 0]
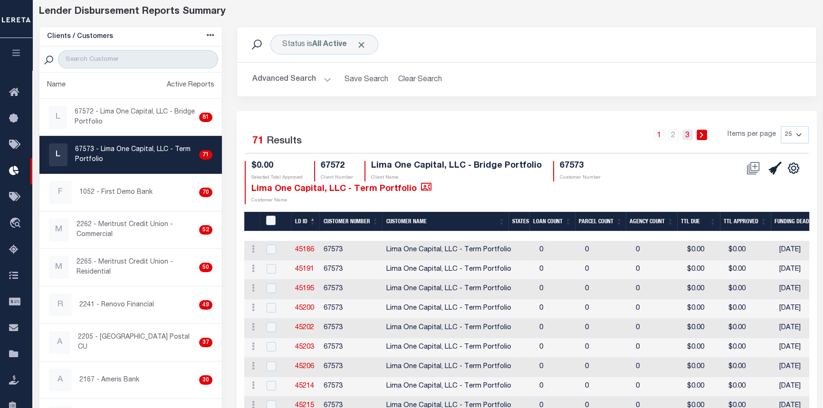
click at [687, 134] on link "3" at bounding box center [687, 135] width 10 height 10
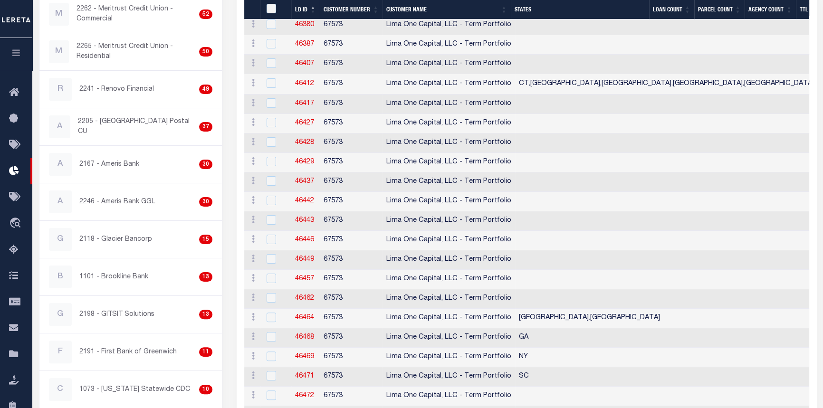
scroll to position [302, 0]
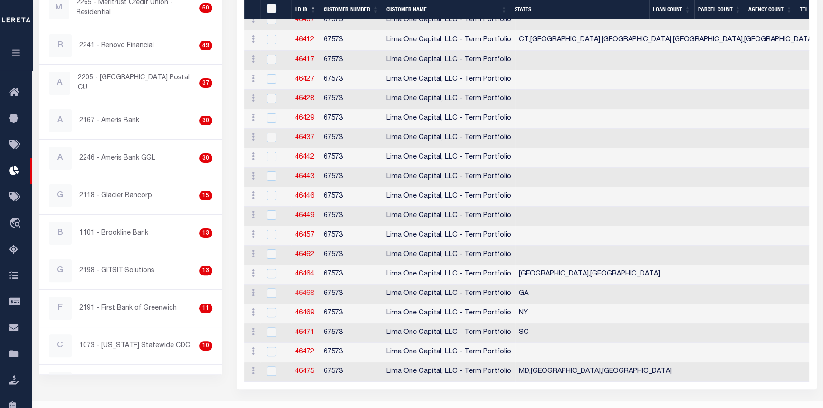
click at [306, 293] on link "46468" at bounding box center [304, 293] width 19 height 7
checkbox input "true"
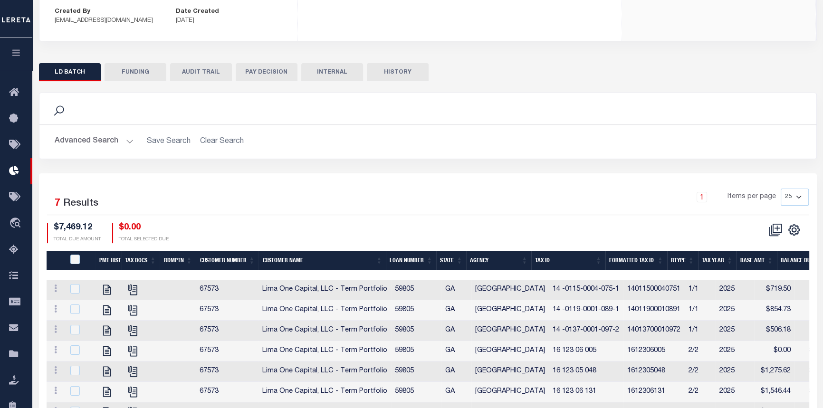
scroll to position [223, 0]
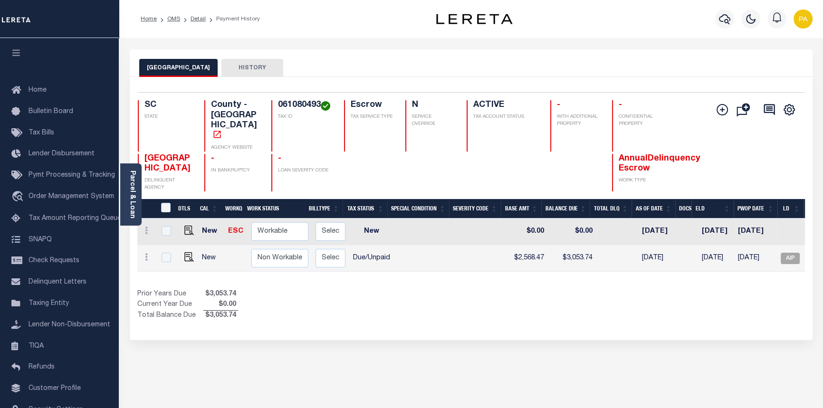
scroll to position [0, 169]
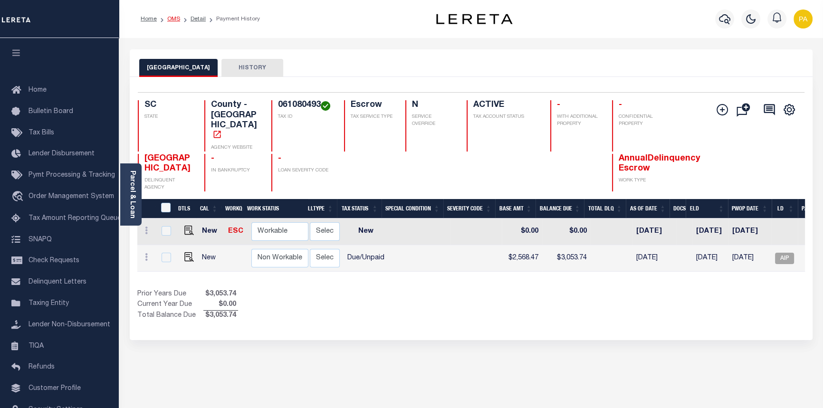
click at [171, 19] on link "OMS" at bounding box center [173, 19] width 13 height 6
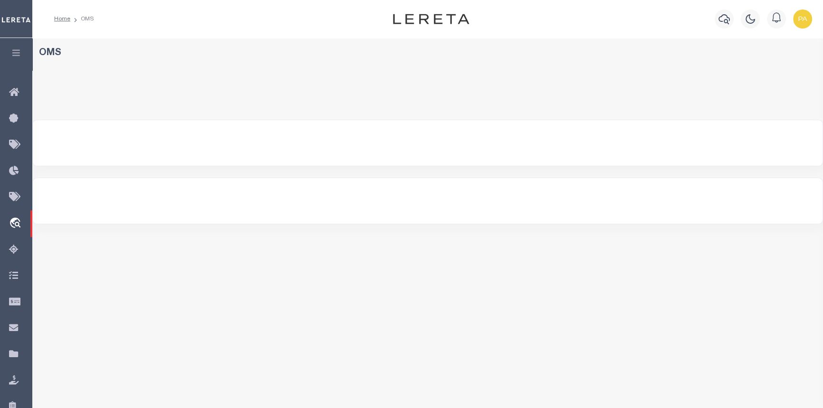
select select "200"
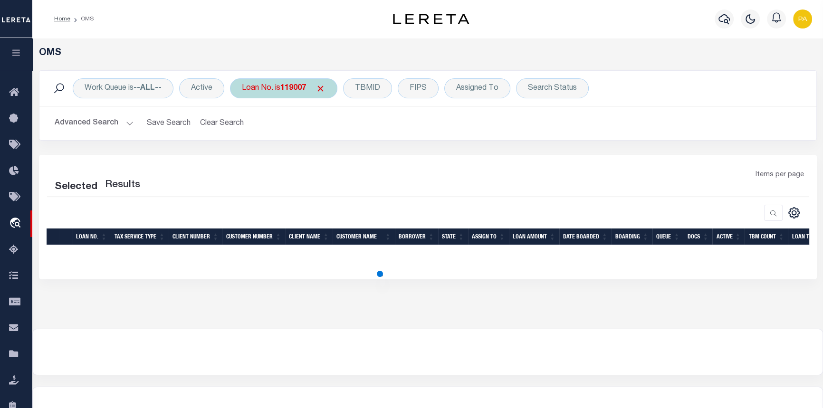
select select "200"
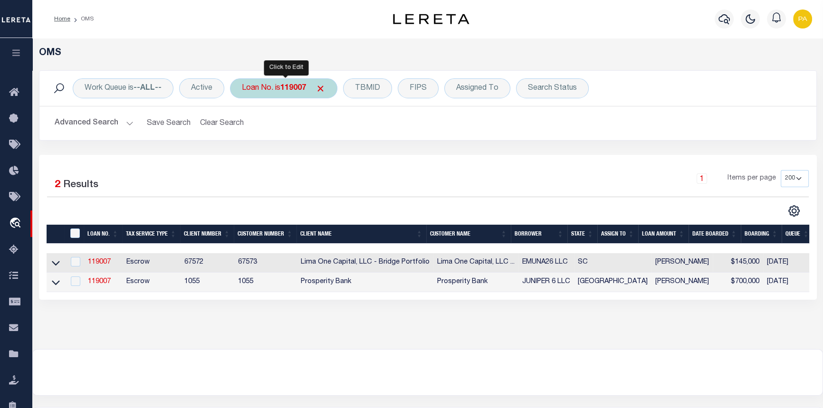
click at [295, 88] on b "119007" at bounding box center [293, 89] width 26 height 8
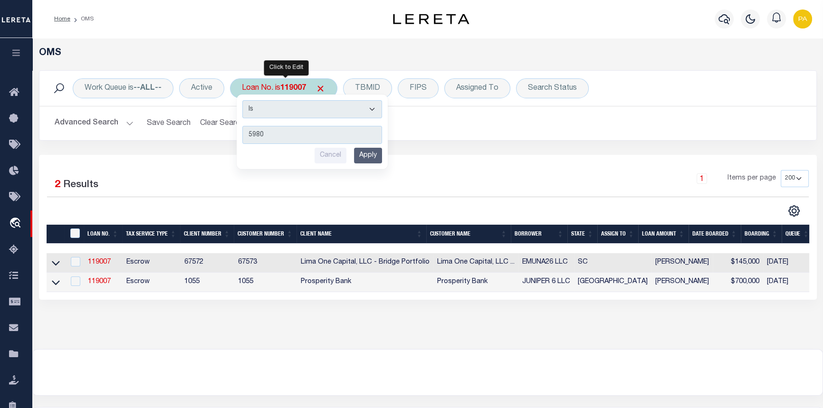
type input "59805"
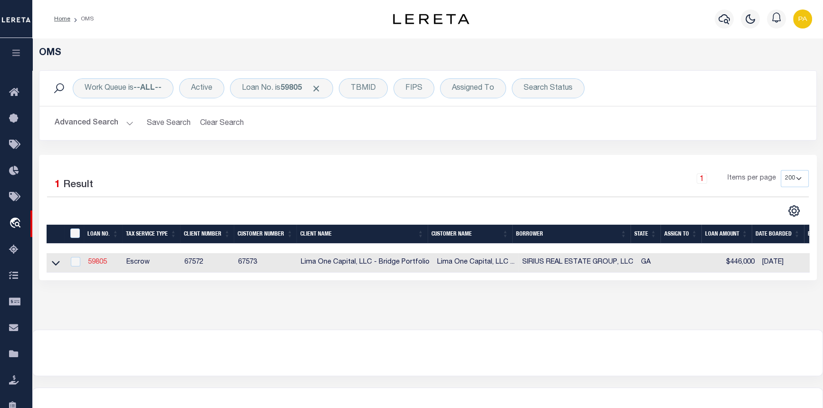
click at [94, 262] on link "59805" at bounding box center [97, 262] width 19 height 7
type input "59805"
type input "SIRIUS REAL ESTATE GROUP, LLC"
select select
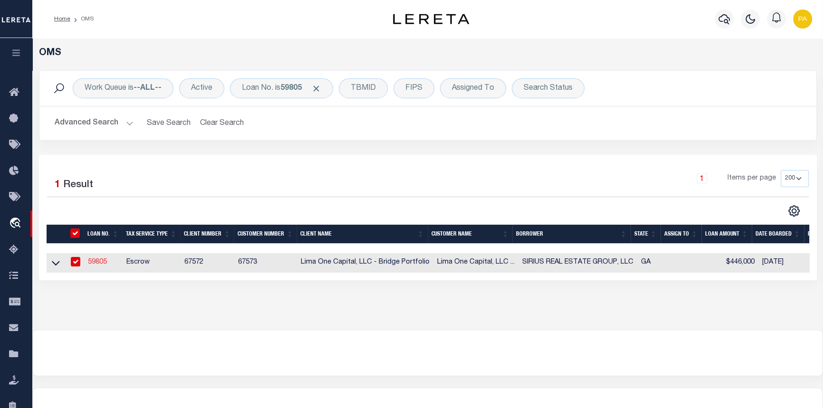
select select
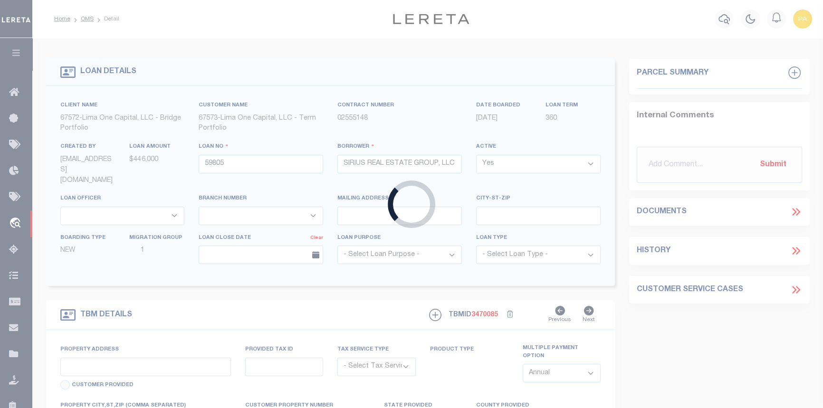
type input "1031 [PERSON_NAME][GEOGRAPHIC_DATA]"
radio input "true"
select select "Escrow"
select select
type input "[GEOGRAPHIC_DATA]"
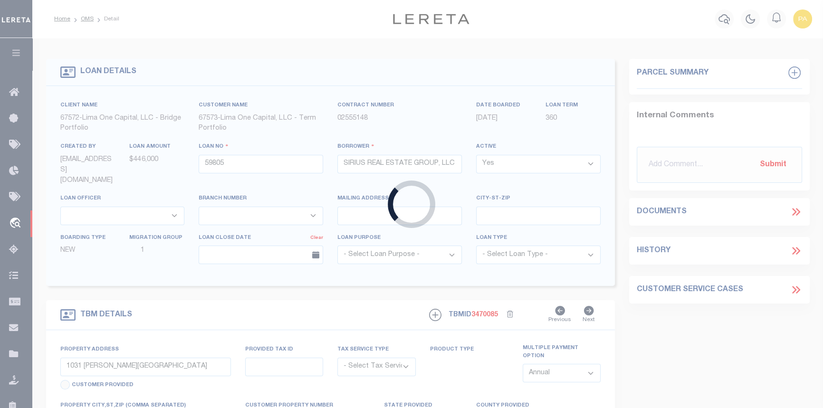
type input "59805-1"
type input "GA"
type textarea "COLLECTOR: ENTITY: PARCEL: 14"
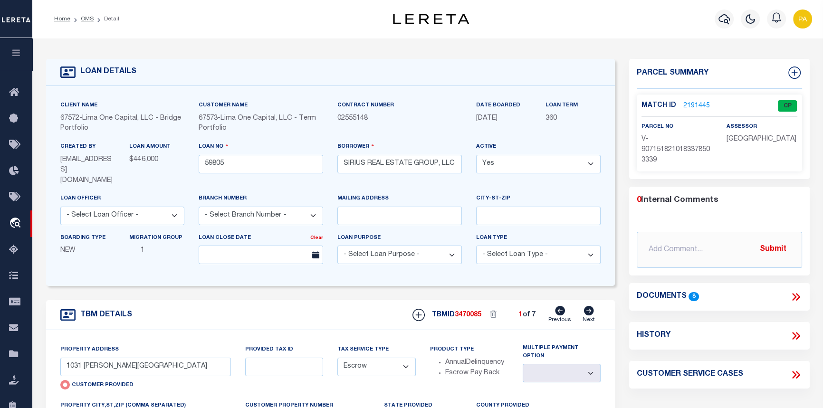
click at [692, 101] on link "2191445" at bounding box center [696, 106] width 27 height 10
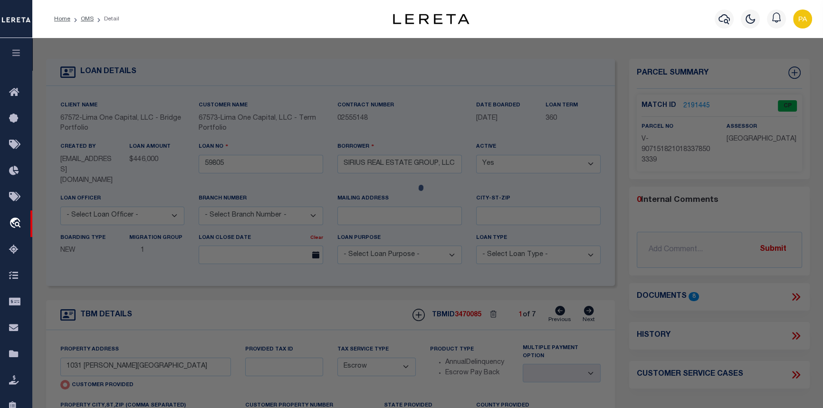
checkbox input "false"
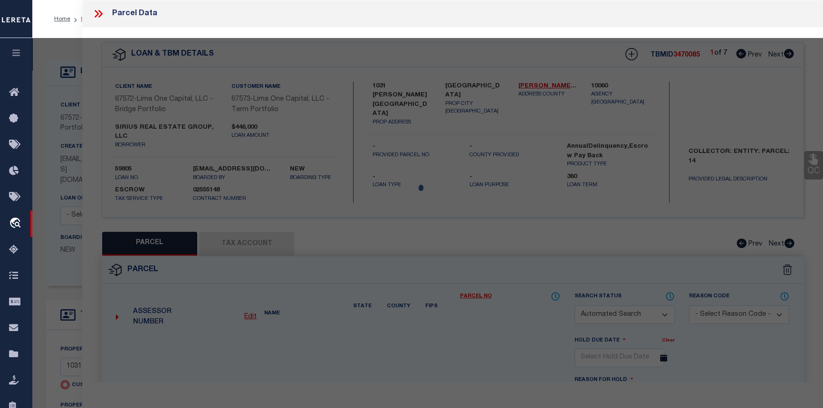
select select "CP"
select select "AGW"
select select
type input "1031 [PERSON_NAME][GEOGRAPHIC_DATA]"
checkbox input "false"
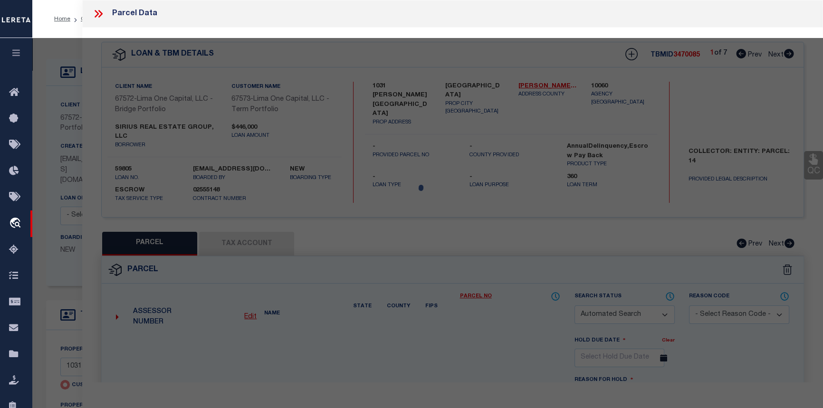
type input "[GEOGRAPHIC_DATA]"
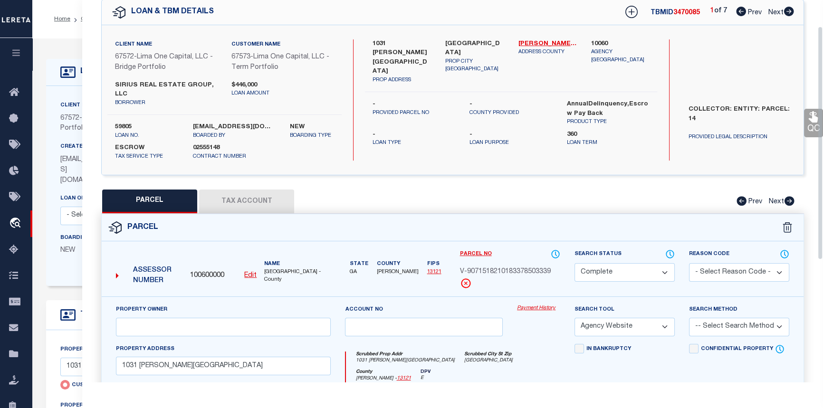
scroll to position [43, 0]
click at [788, 10] on icon at bounding box center [789, 10] width 10 height 9
select select "AS"
select select
checkbox input "false"
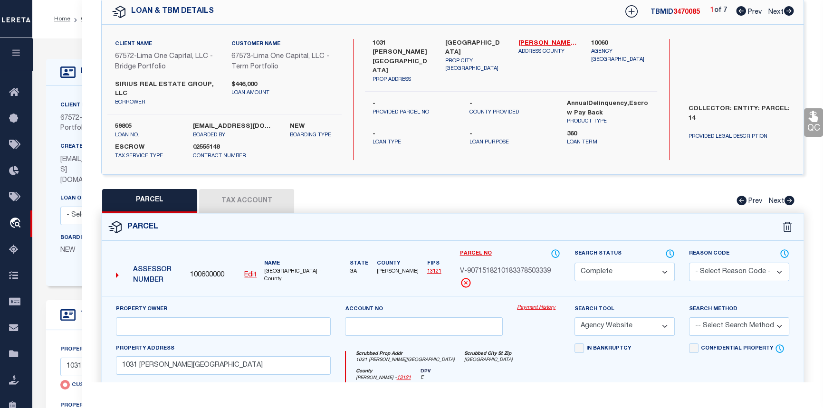
checkbox input "false"
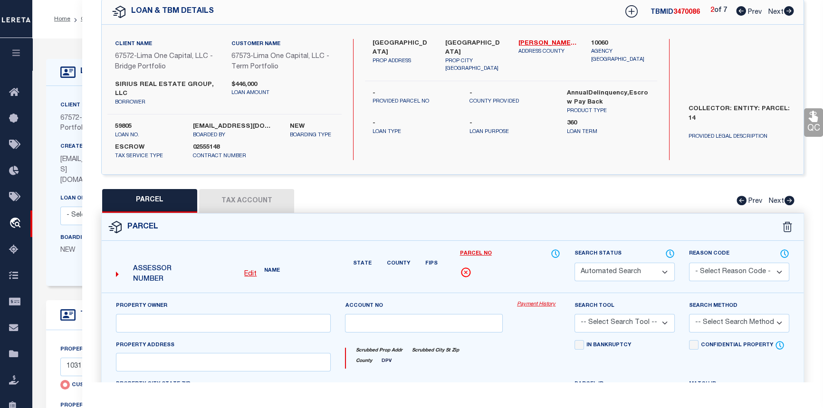
select select "CP"
select select "AGW"
select select
type input "[GEOGRAPHIC_DATA]"
checkbox input "false"
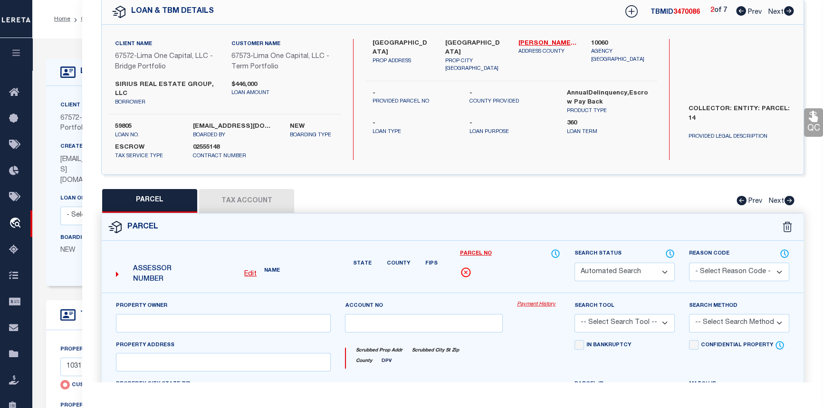
type input "[GEOGRAPHIC_DATA]"
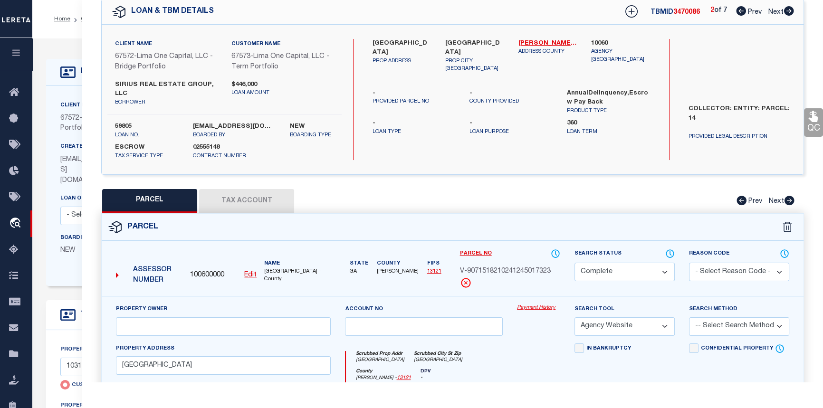
click at [788, 10] on icon at bounding box center [789, 10] width 10 height 9
select select "AS"
select select
checkbox input "false"
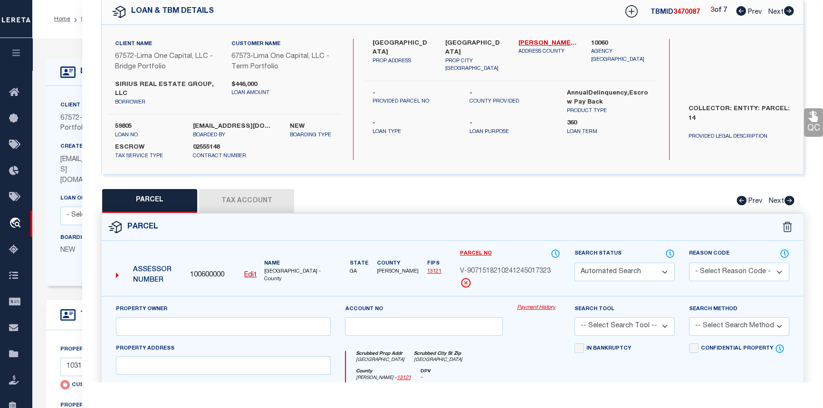
select select "CP"
select select "AGW"
select select
type input "[STREET_ADDRESS]"
checkbox input "false"
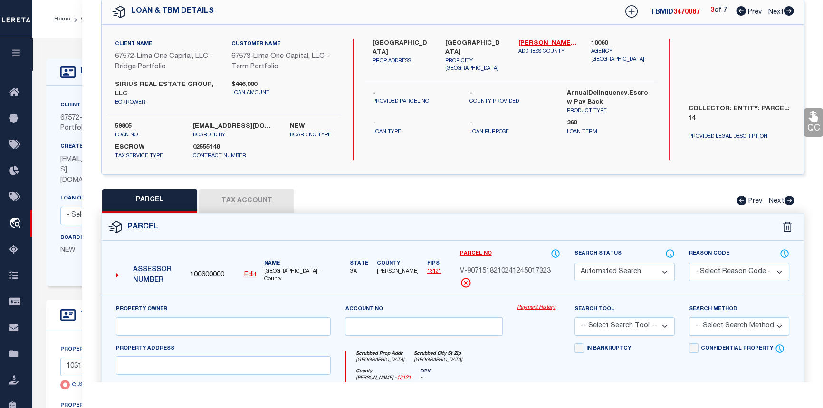
type input "[GEOGRAPHIC_DATA]"
click at [788, 10] on icon at bounding box center [789, 10] width 10 height 9
select select "AS"
select select
checkbox input "false"
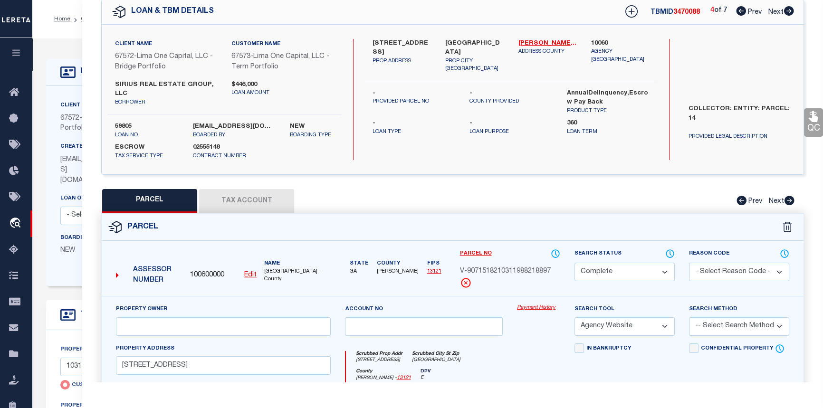
checkbox input "false"
select select "CP"
select select "AGW"
select select
type input "[STREET_ADDRESS]"
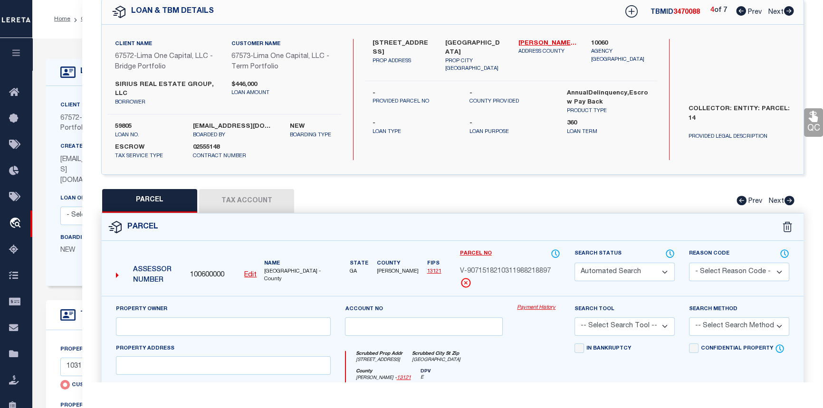
checkbox input "false"
type input "LITHONIA GA 30058"
click at [785, 10] on icon at bounding box center [789, 10] width 10 height 9
select select "AS"
select select
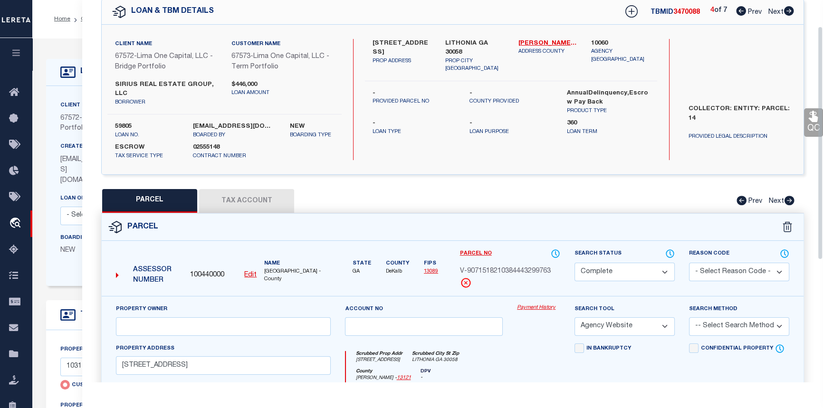
checkbox input "false"
select select "CP"
select select "AGW"
select select
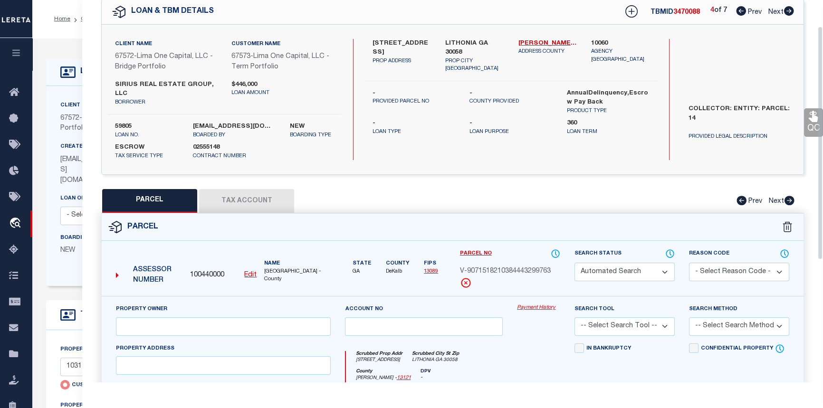
type input "[STREET_ADDRESS]"
checkbox input "false"
type input "LITHONIA GA 30058"
click at [785, 10] on icon at bounding box center [789, 10] width 10 height 9
select select "AS"
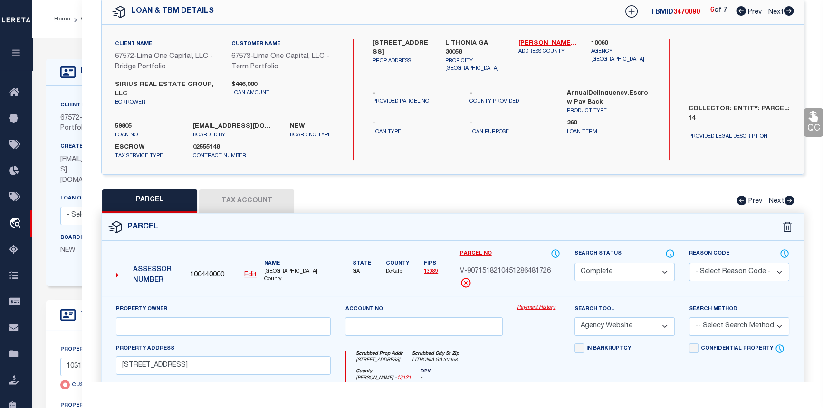
select select
checkbox input "false"
select select "CP"
select select "AGW"
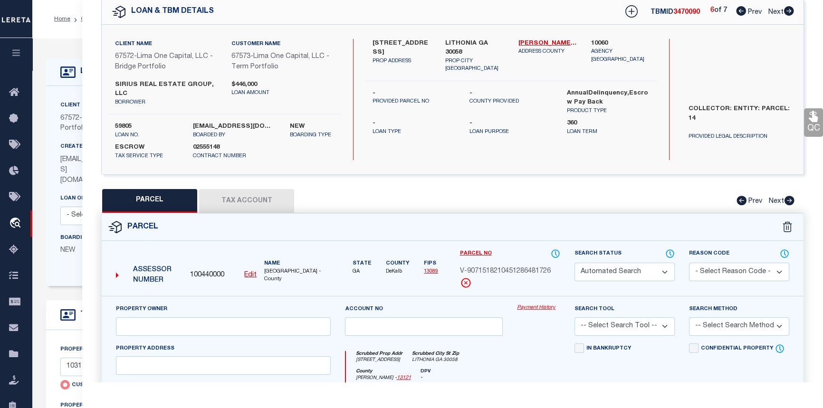
select select
type input "2018 [PERSON_NAME] TRACE"
checkbox input "false"
type input "LITHONIA GA 30058"
click at [739, 10] on icon at bounding box center [741, 10] width 10 height 9
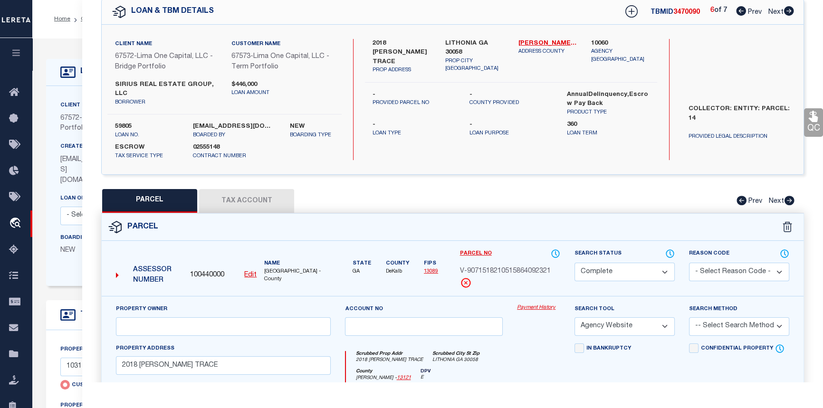
select select "AS"
select select
checkbox input "false"
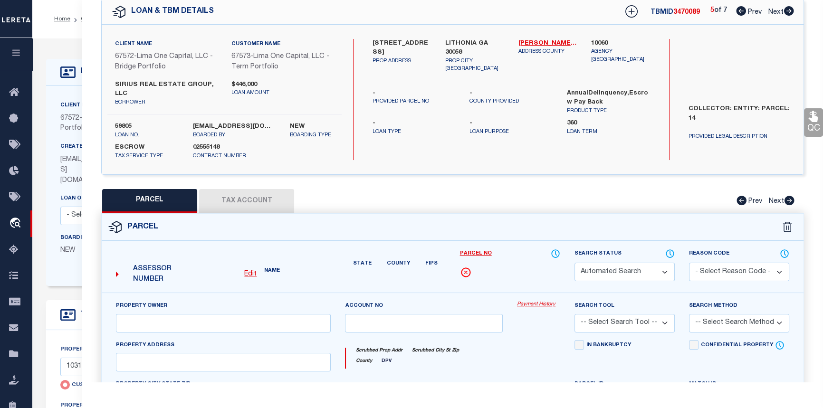
select select "CP"
select select "AGW"
select select
type input "[STREET_ADDRESS]"
checkbox input "false"
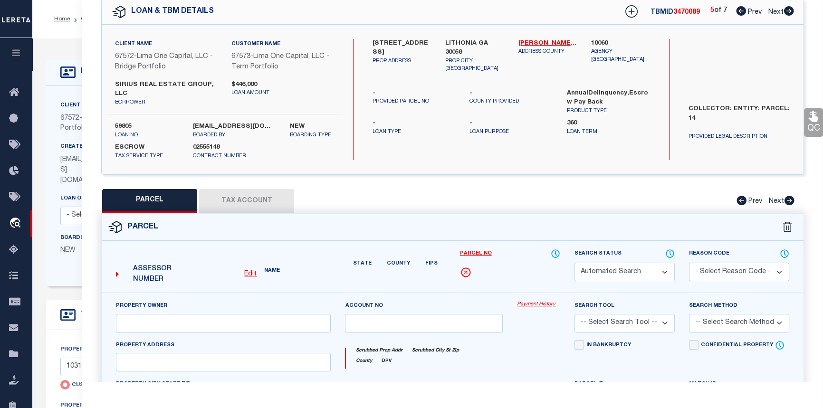
type input "LITHONIA GA 30058"
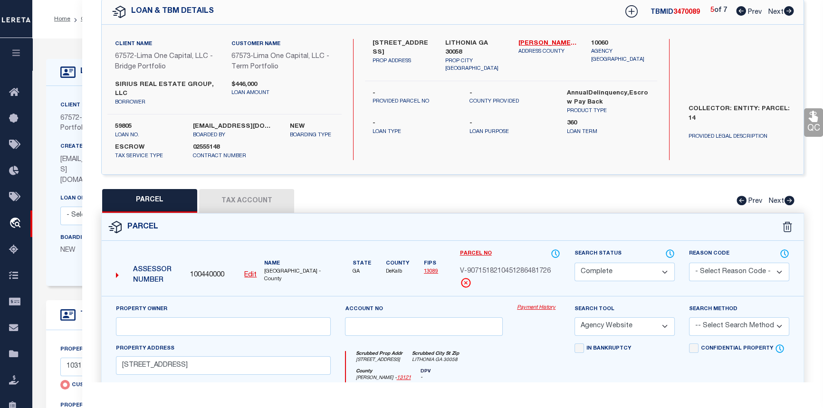
click at [739, 10] on icon at bounding box center [741, 10] width 10 height 9
select select "AS"
select select
checkbox input "false"
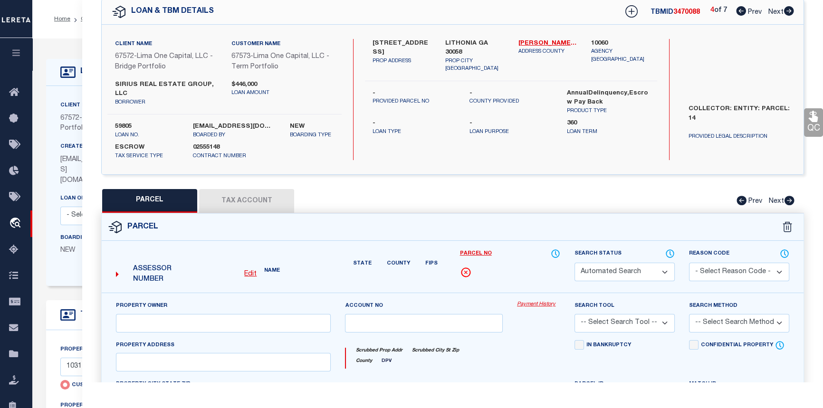
select select "CP"
select select "AGW"
select select
type input "[STREET_ADDRESS]"
checkbox input "false"
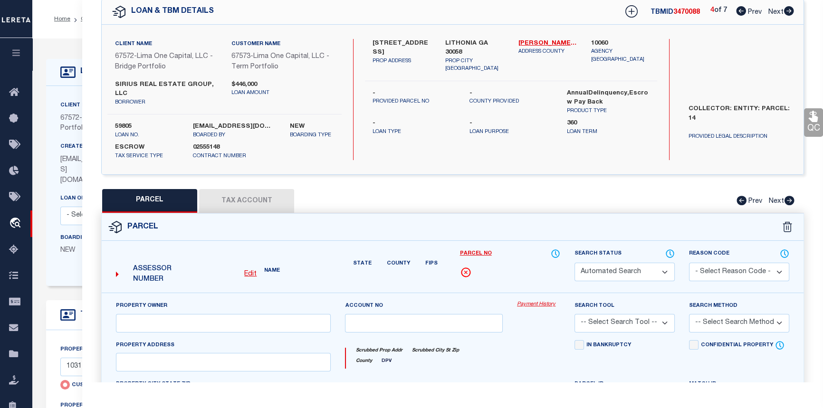
type input "LITHONIA GA 30058"
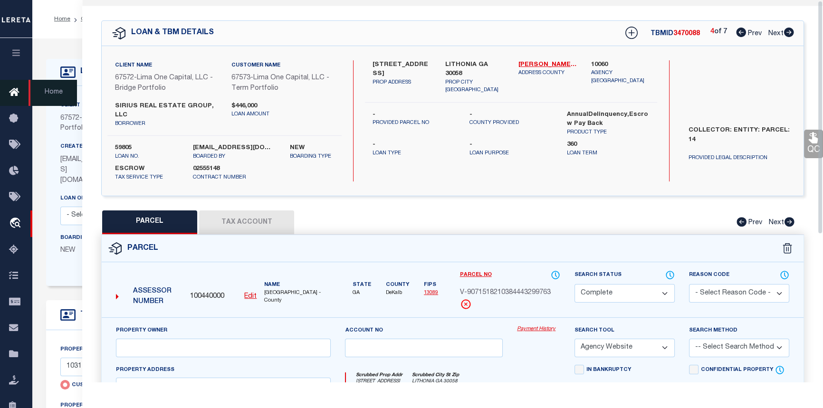
scroll to position [0, 0]
